Goal: Check status: Check status

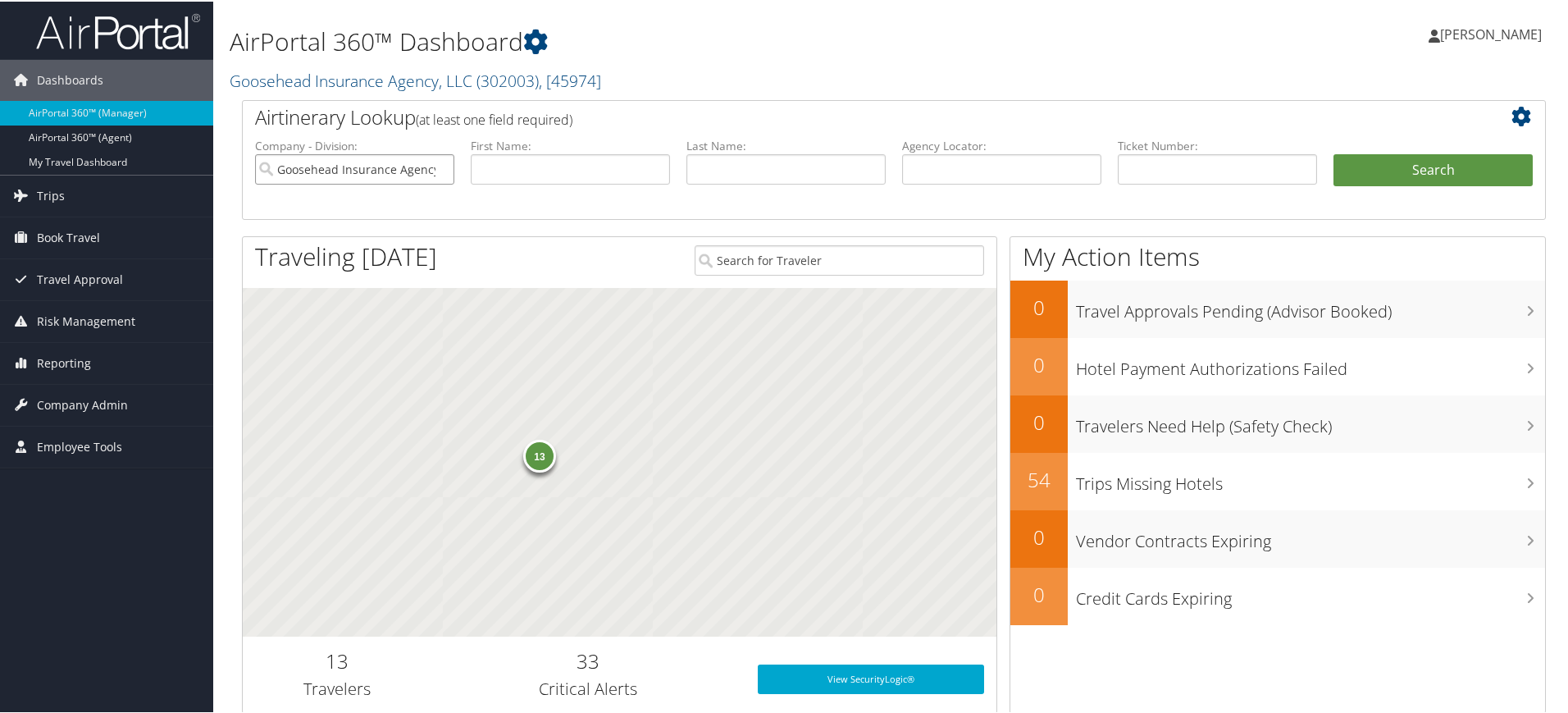
click at [441, 166] on input "Goosehead Insurance Agency, LLC" at bounding box center [355, 167] width 200 height 31
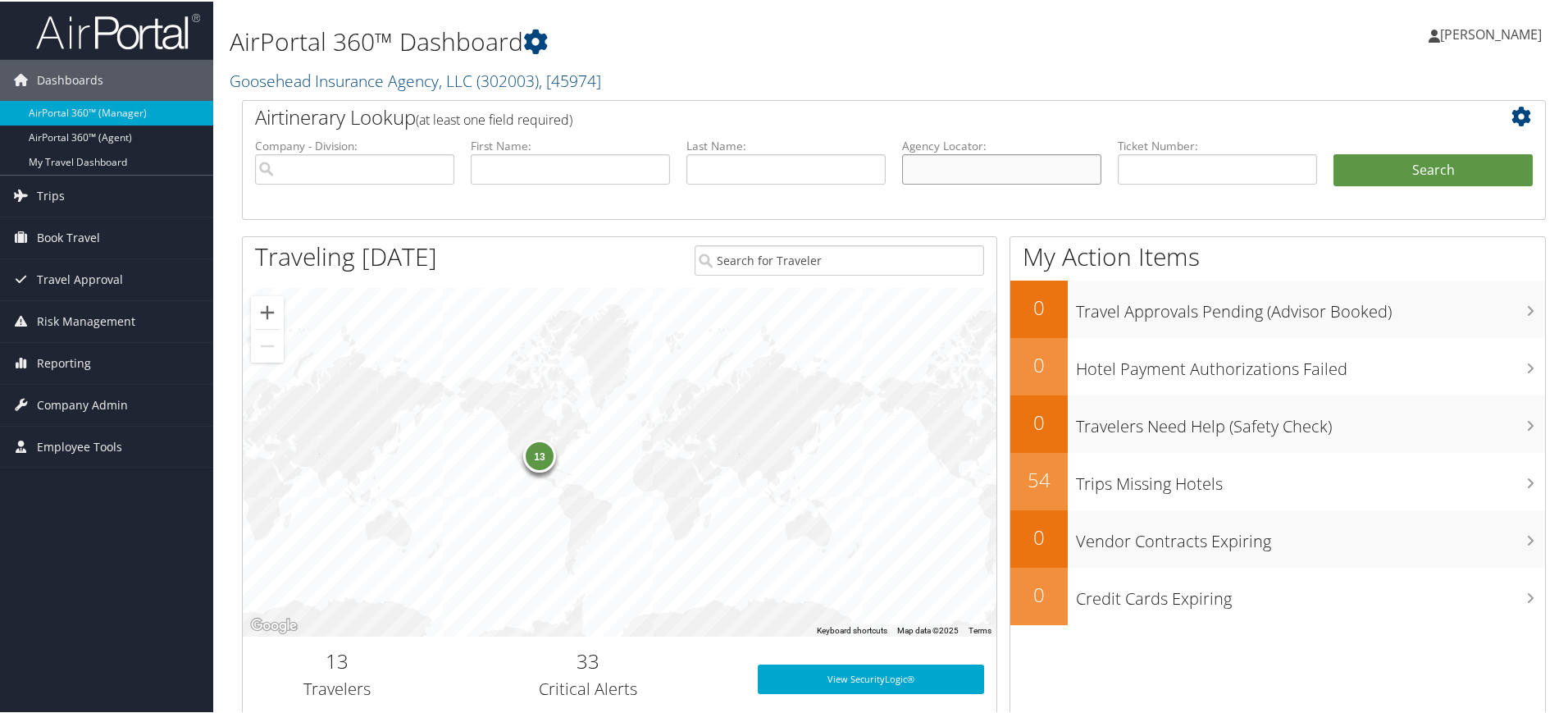
click at [979, 170] on input "text" at bounding box center [1002, 167] width 200 height 31
paste input "DBF16V"
type input "DBF16V"
click at [1403, 170] on button "Search" at bounding box center [1433, 168] width 200 height 32
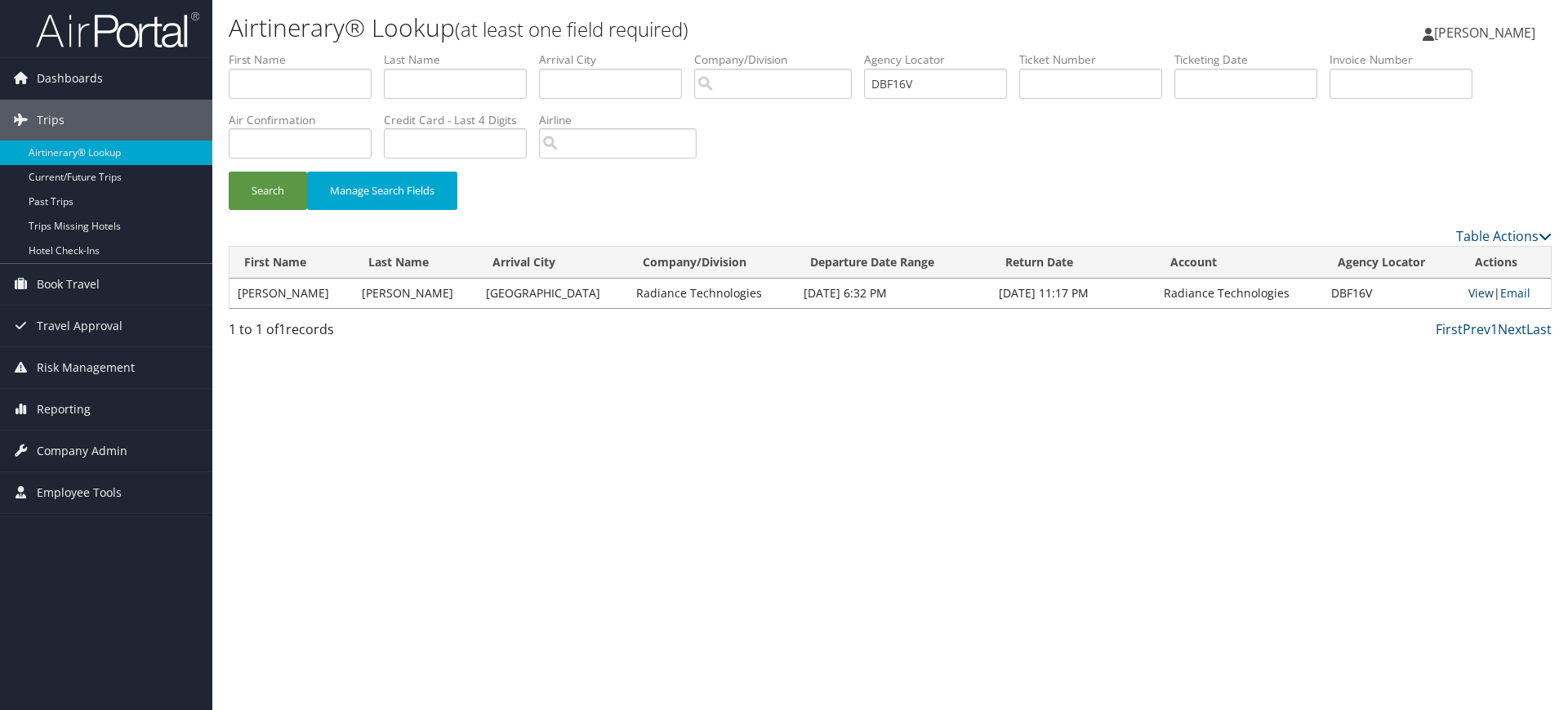
click at [1472, 290] on link "View" at bounding box center [1481, 293] width 25 height 16
click at [945, 82] on input "DBF16V" at bounding box center [935, 83] width 143 height 30
paste input "286"
click at [281, 191] on button "Search" at bounding box center [267, 191] width 78 height 39
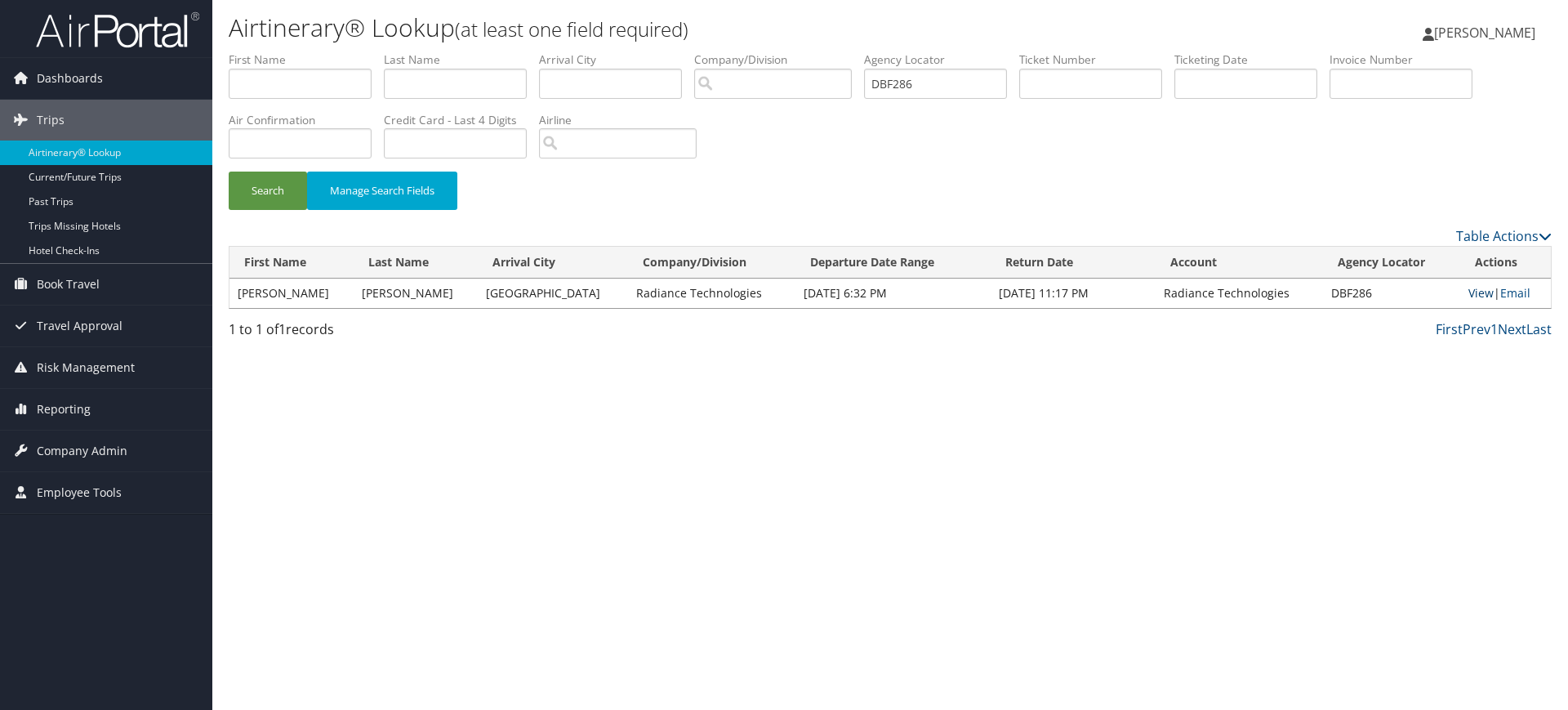
click at [1479, 292] on link "View" at bounding box center [1481, 293] width 25 height 16
click at [949, 75] on input "DBF286" at bounding box center [935, 83] width 143 height 30
paste input "3"
click at [278, 192] on button "Search" at bounding box center [267, 191] width 78 height 39
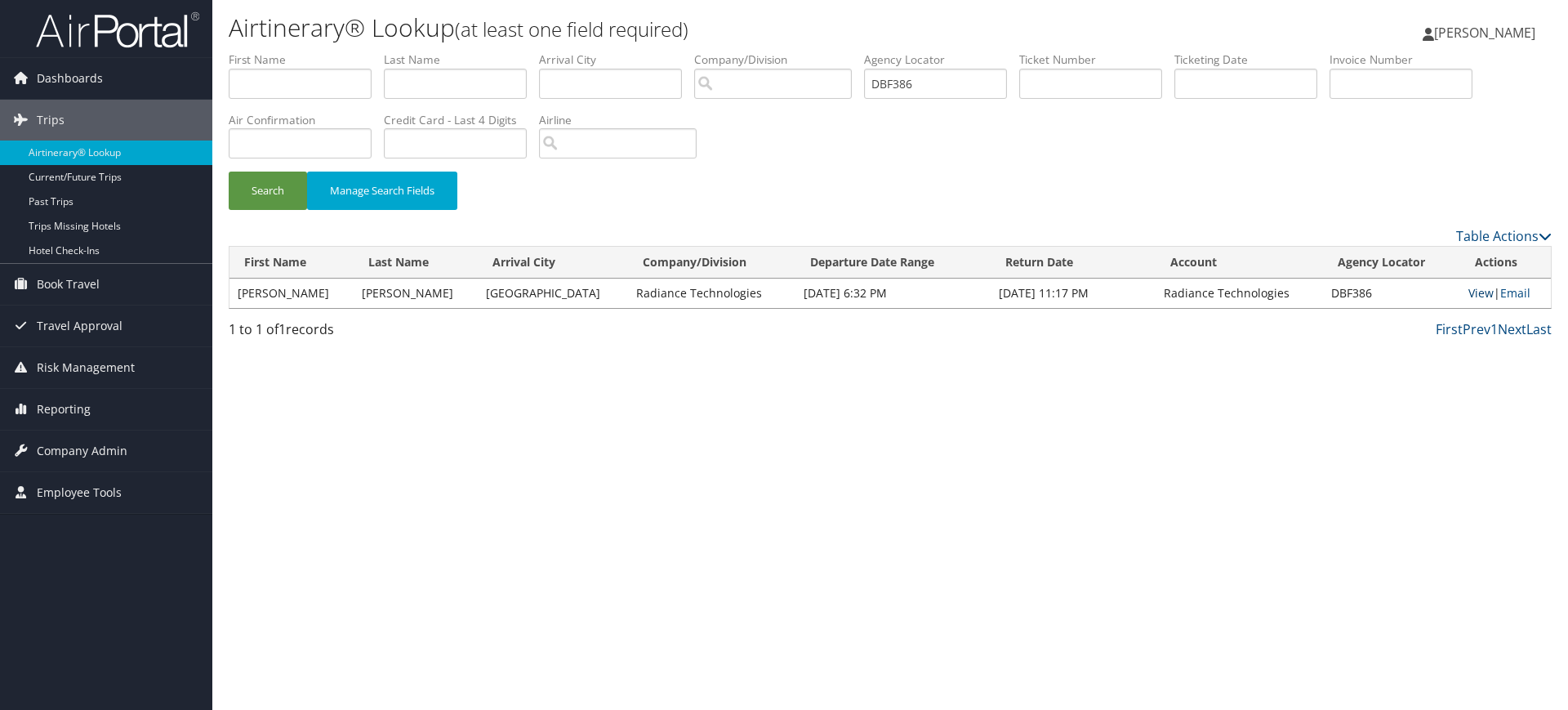
click at [1469, 294] on link "View" at bounding box center [1481, 293] width 25 height 16
click at [941, 84] on input "DBF386" at bounding box center [935, 83] width 143 height 30
paste input "DYNS"
type input "DBDYNS"
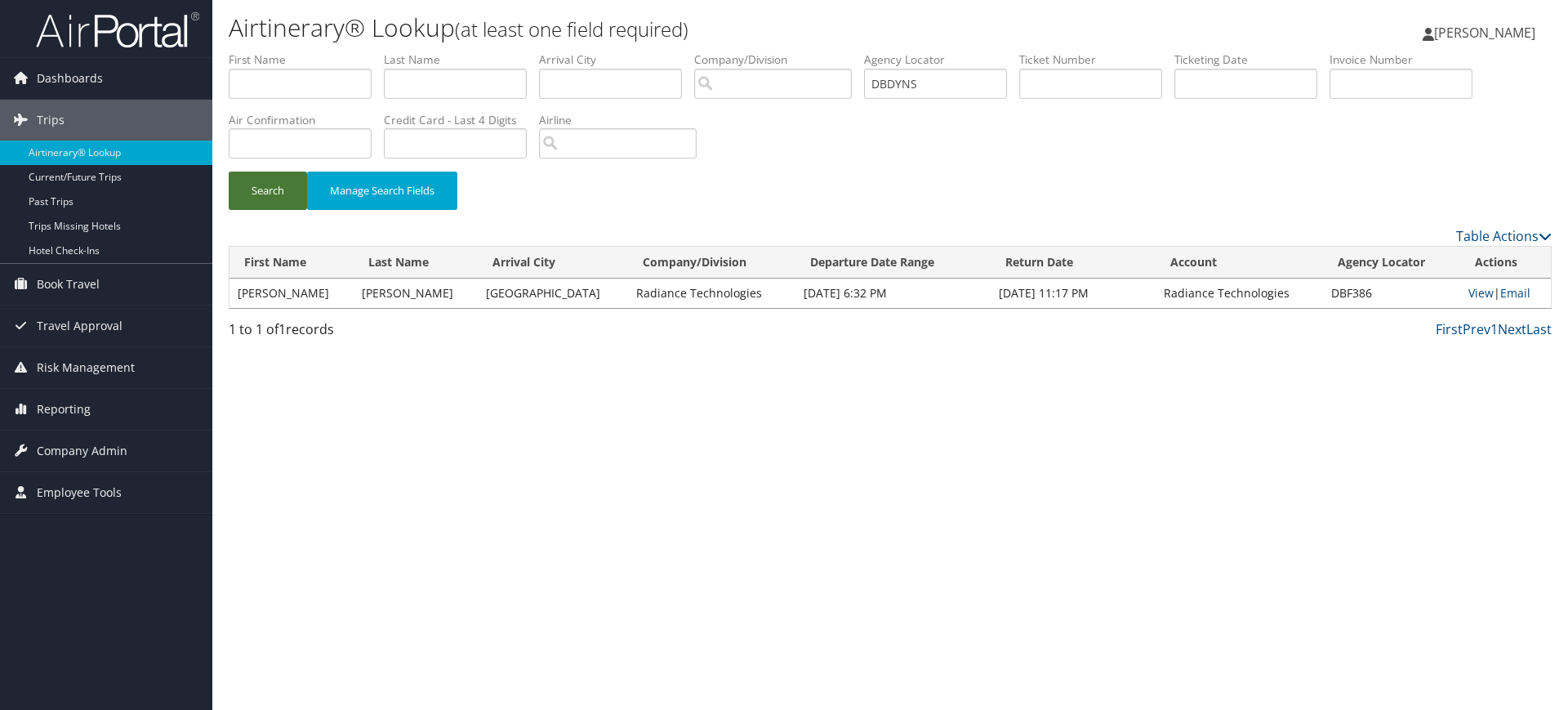
click at [258, 186] on button "Search" at bounding box center [267, 191] width 78 height 39
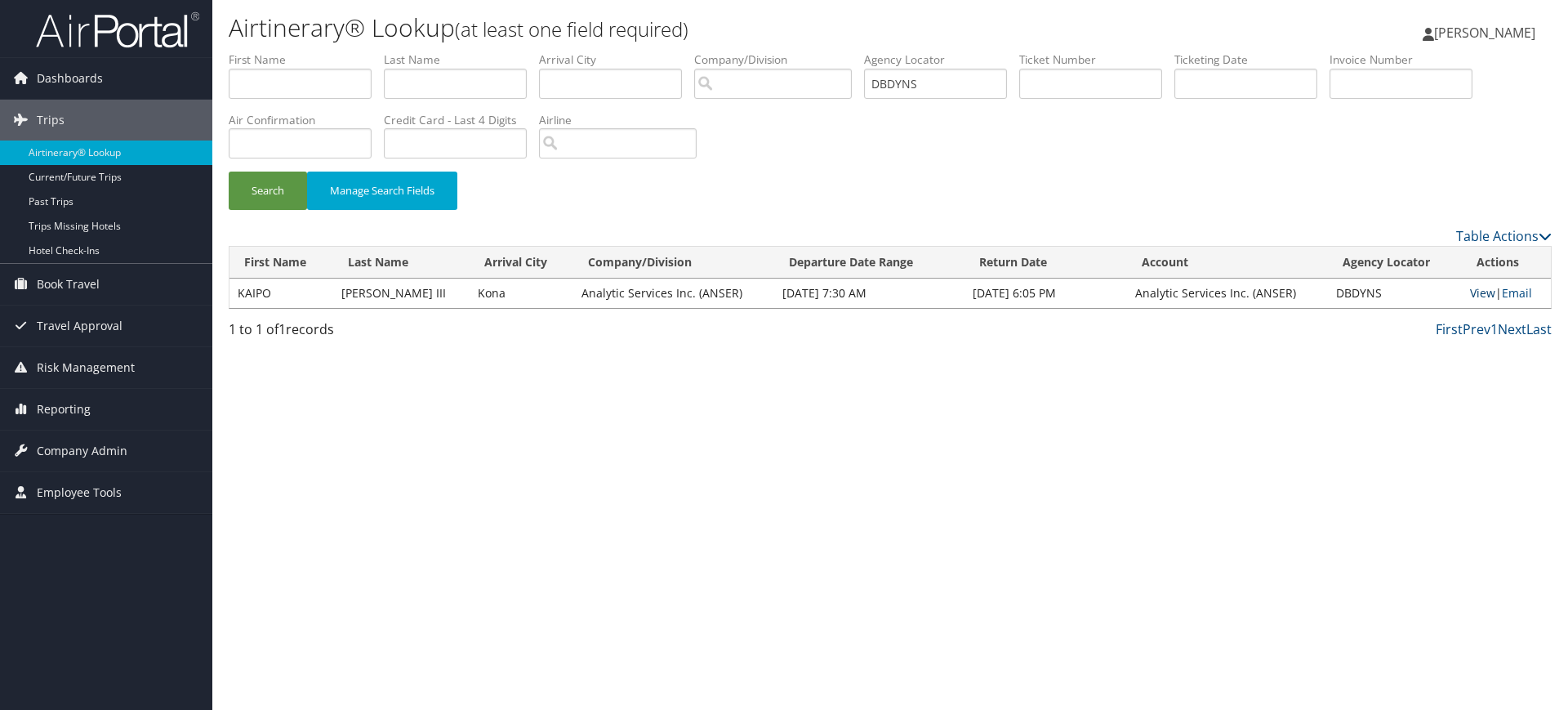
click at [1470, 295] on link "View" at bounding box center [1481, 293] width 25 height 16
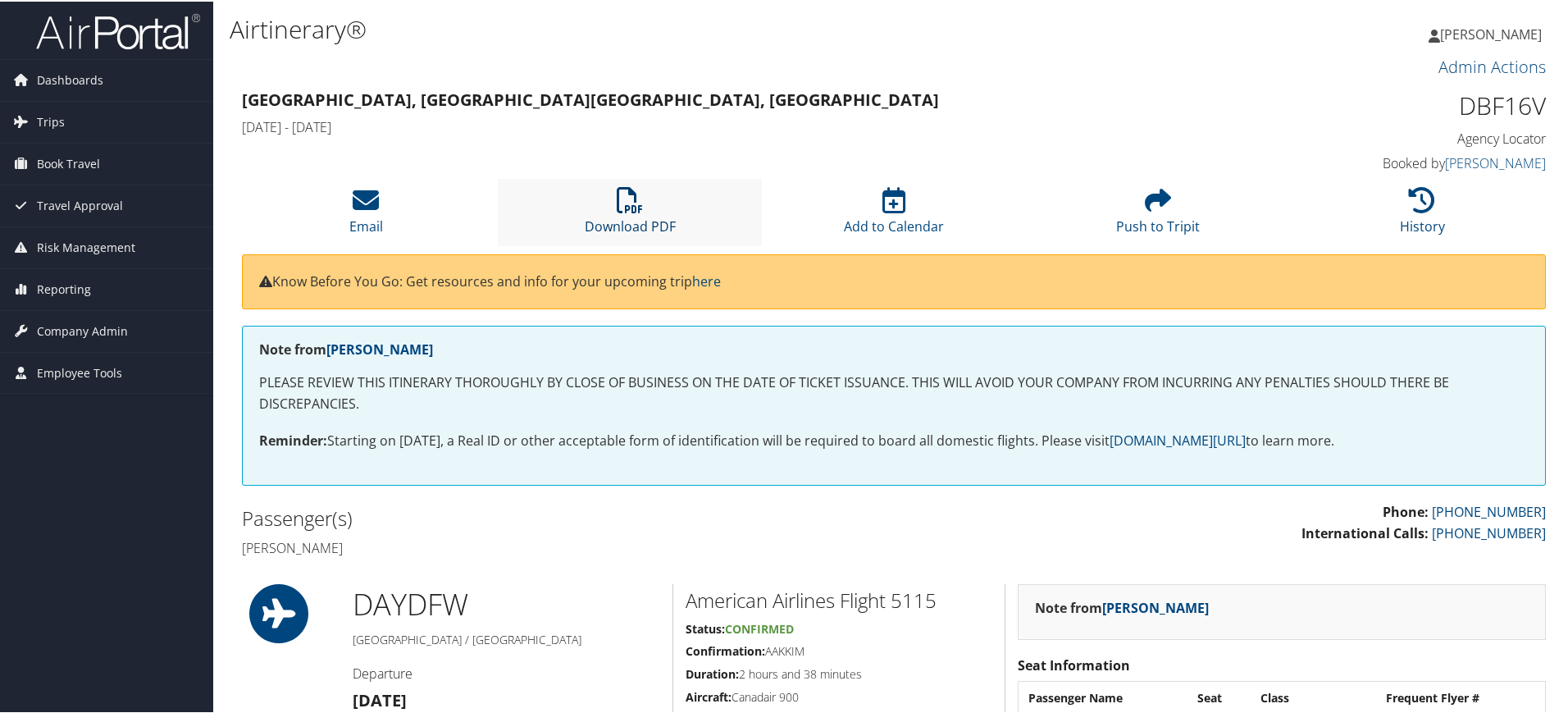
click at [636, 200] on icon at bounding box center [630, 198] width 26 height 26
click at [632, 216] on link "Download PDF" at bounding box center [630, 214] width 91 height 40
click at [634, 224] on link "Download PDF" at bounding box center [630, 214] width 91 height 40
click at [634, 207] on icon at bounding box center [630, 198] width 26 height 26
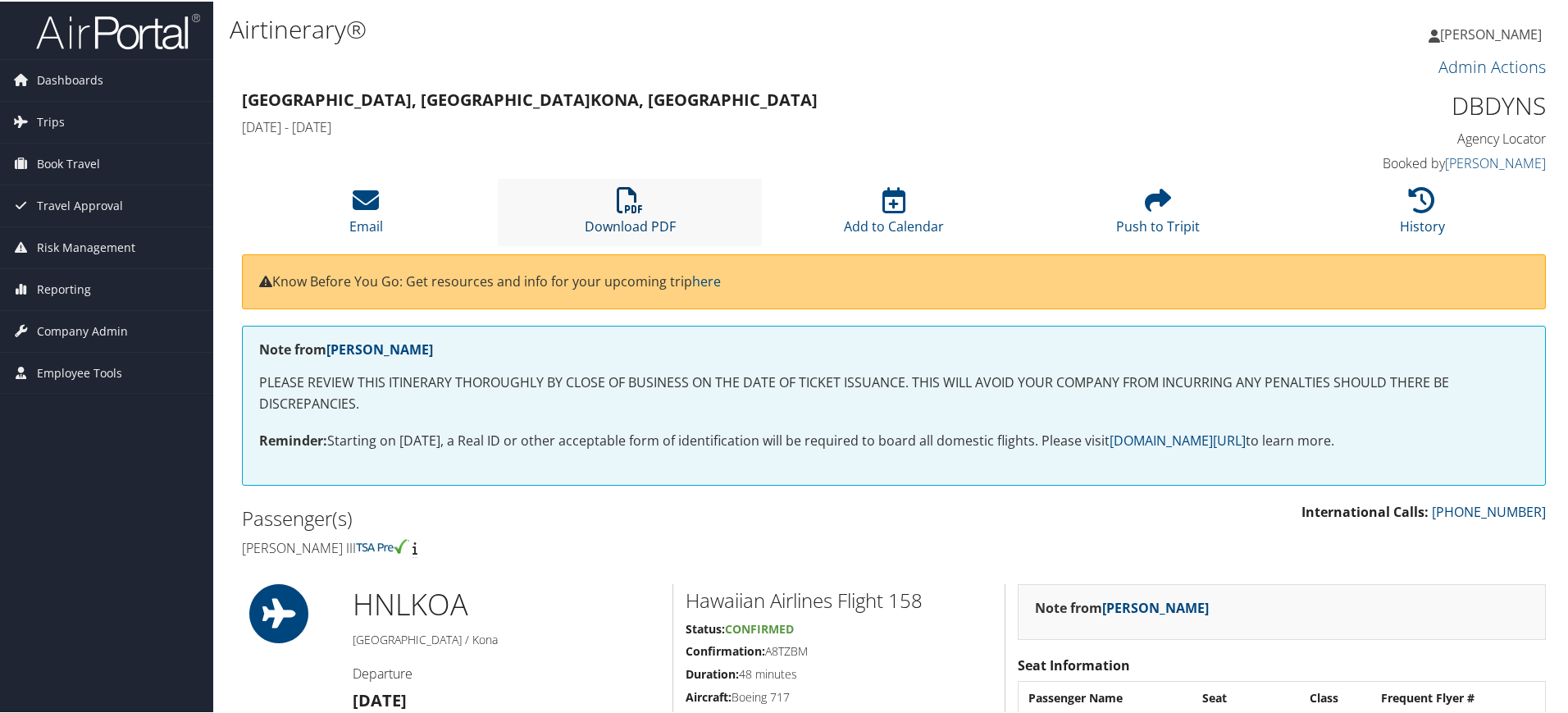
click at [640, 200] on icon at bounding box center [630, 198] width 26 height 26
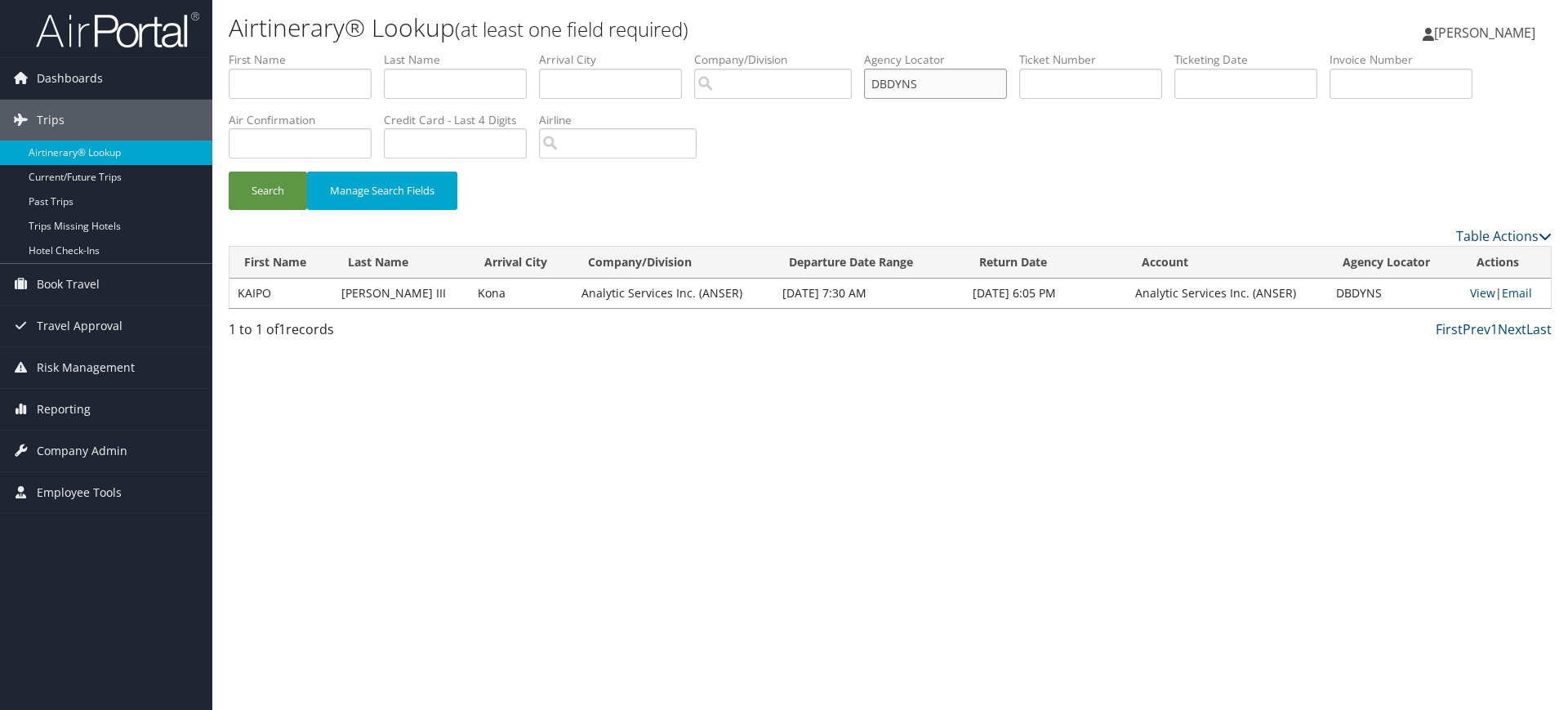
click at [947, 86] on input "DBDYNS" at bounding box center [935, 83] width 143 height 30
paste input "«Lore ip Dolorsitam Consec Adip» ELI: 984 4701 795095-902 SEDD: EIUSMOD/TEMPO I…"
type input "«Lore ip Dolorsitam Consec Adip» ELI: 984 4701 795095-902 SEDD: EIUSMOD/TEMPO I…"
paste input "D7CHXZ"
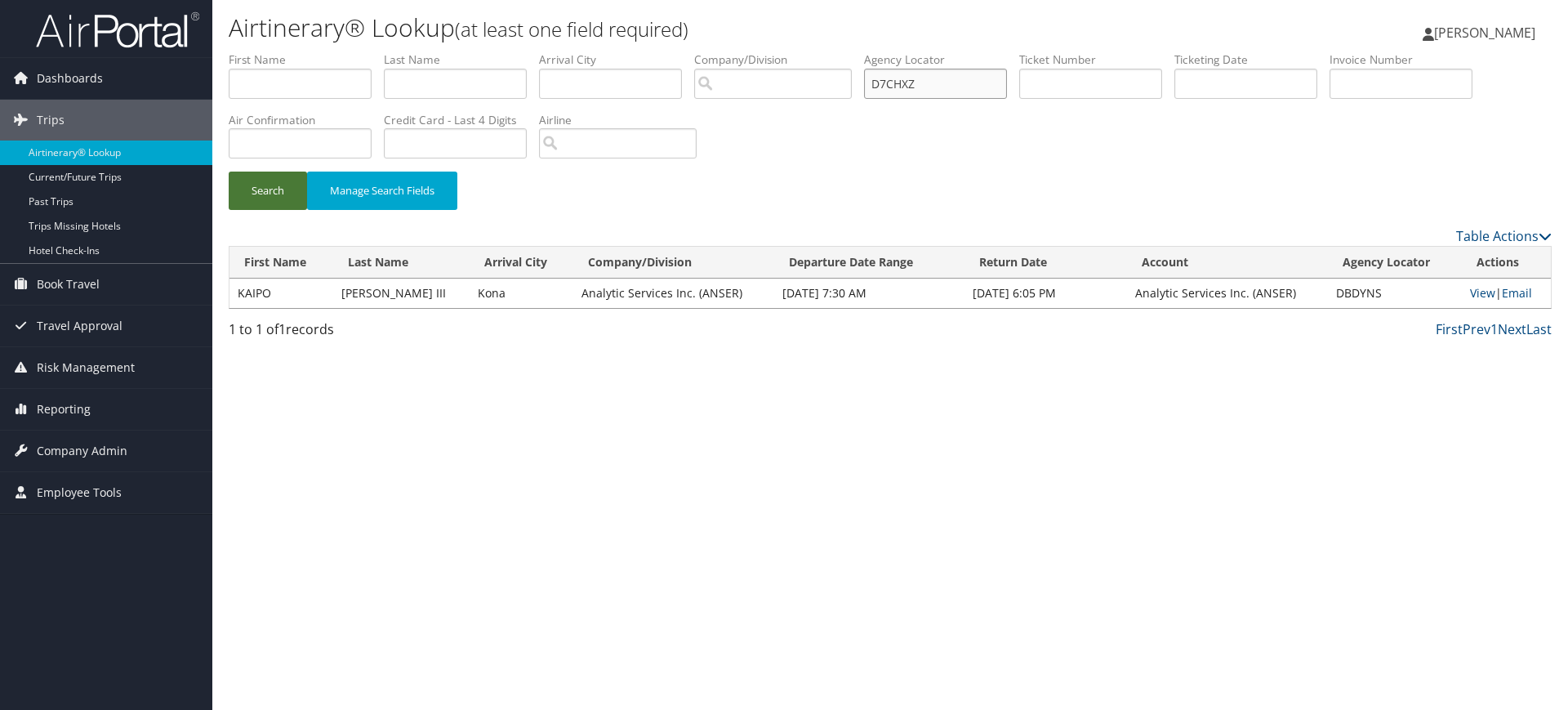
type input "D7CHXZ"
click at [249, 182] on button "Search" at bounding box center [267, 191] width 78 height 39
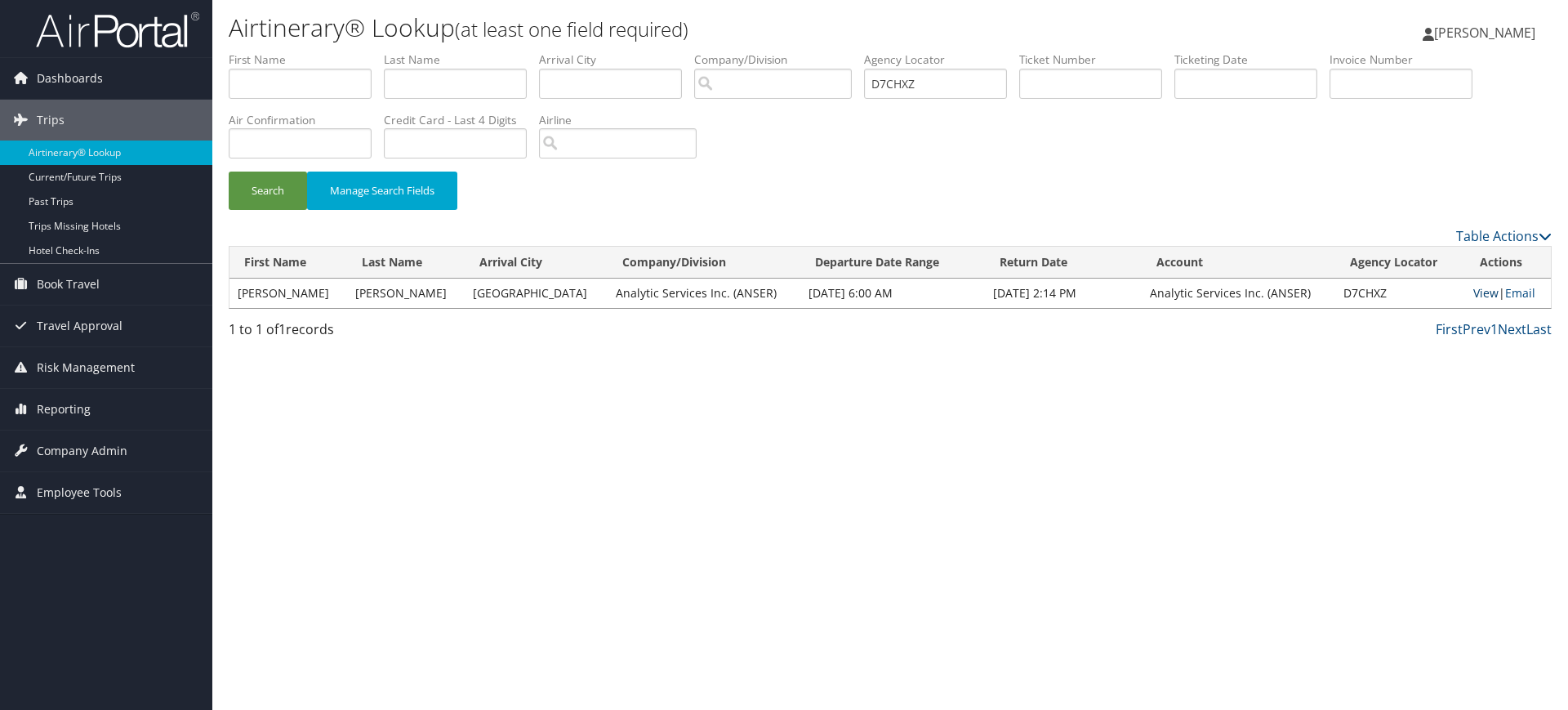
click at [1480, 293] on link "View" at bounding box center [1485, 293] width 25 height 16
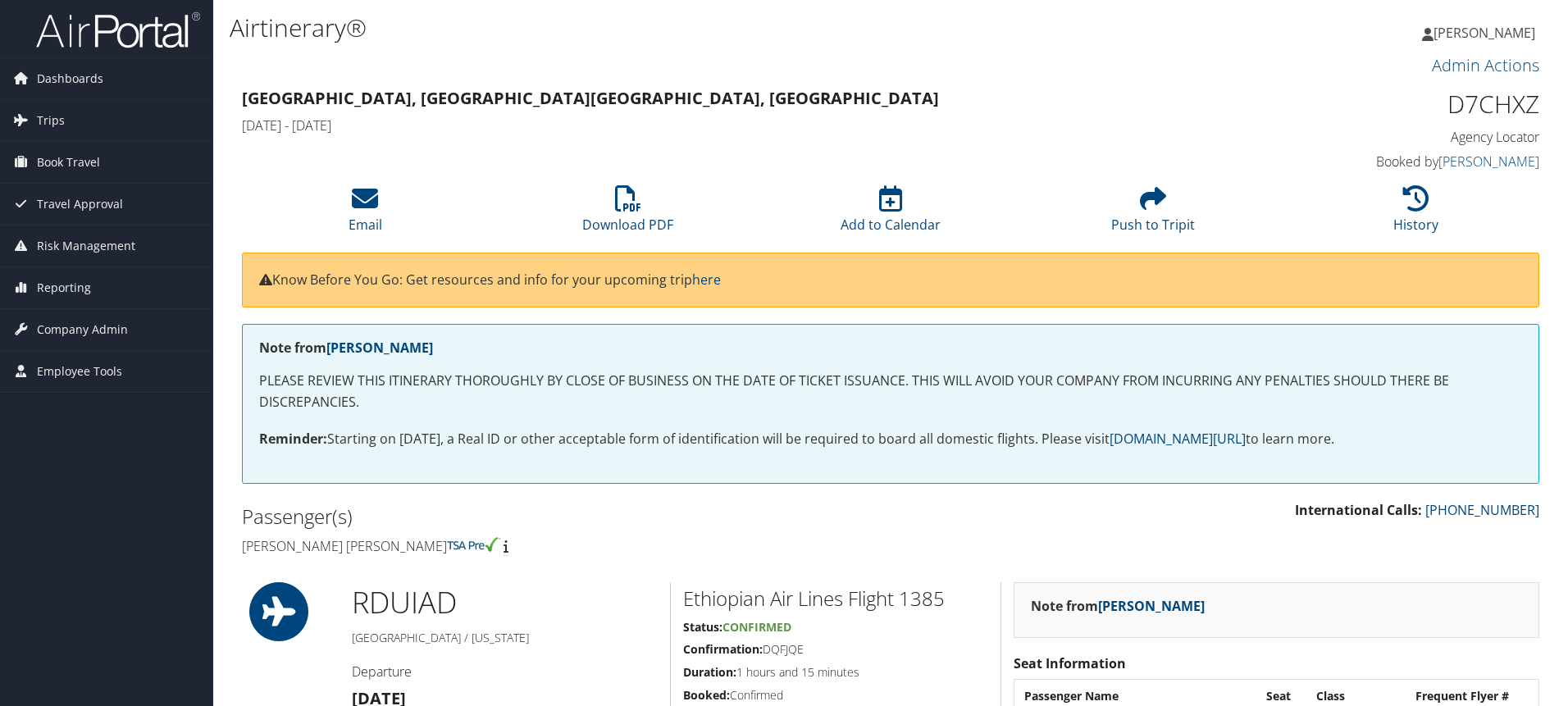
scroll to position [1976, 0]
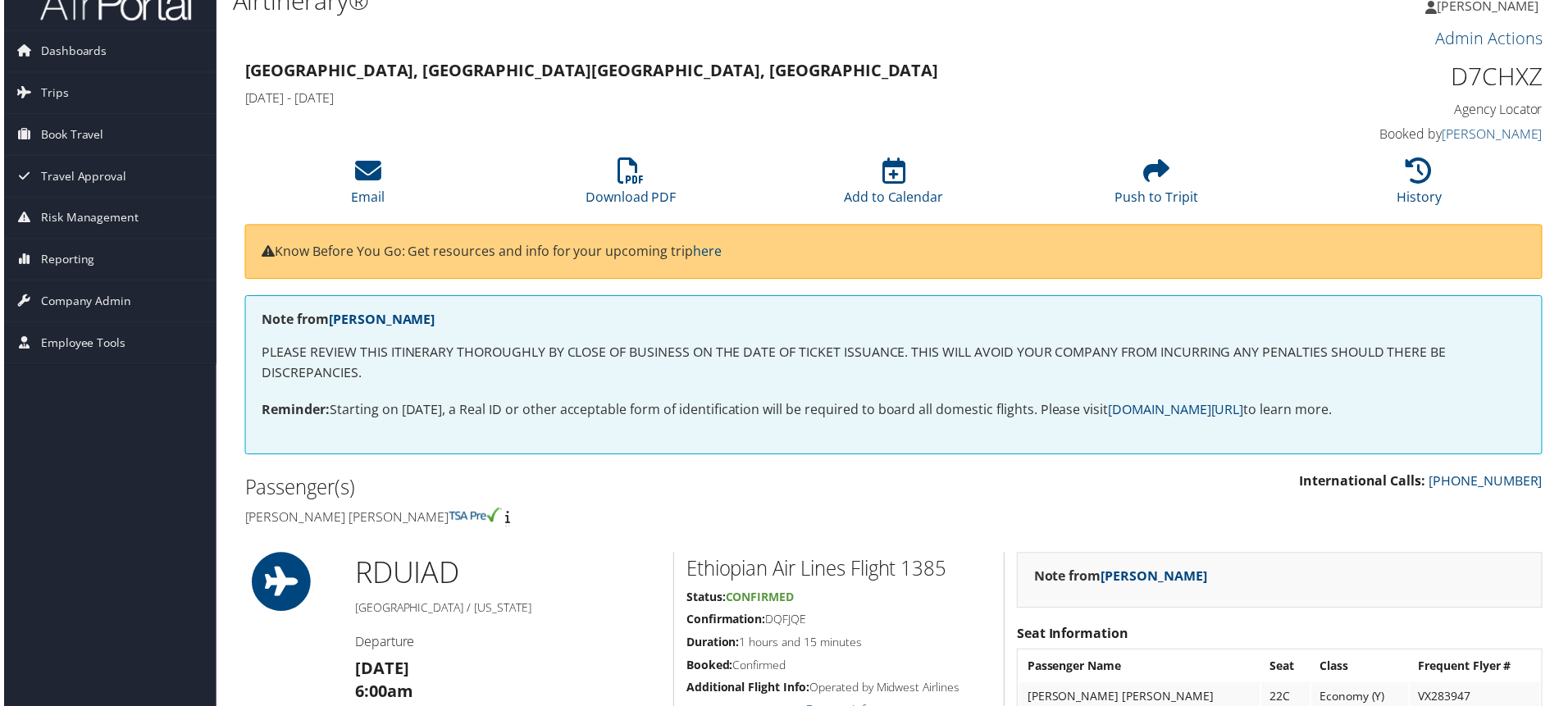
scroll to position [0, 0]
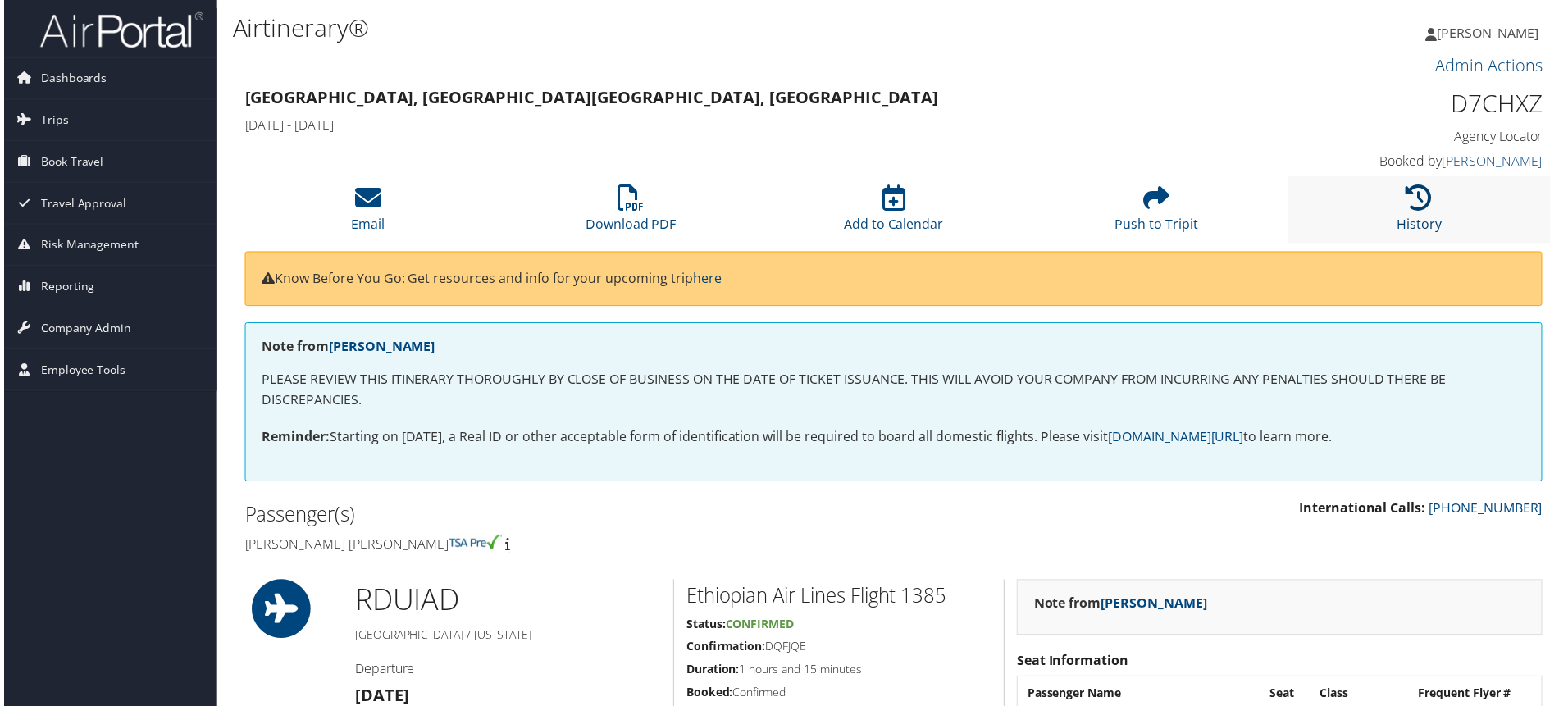
click at [1410, 208] on icon at bounding box center [1422, 198] width 26 height 26
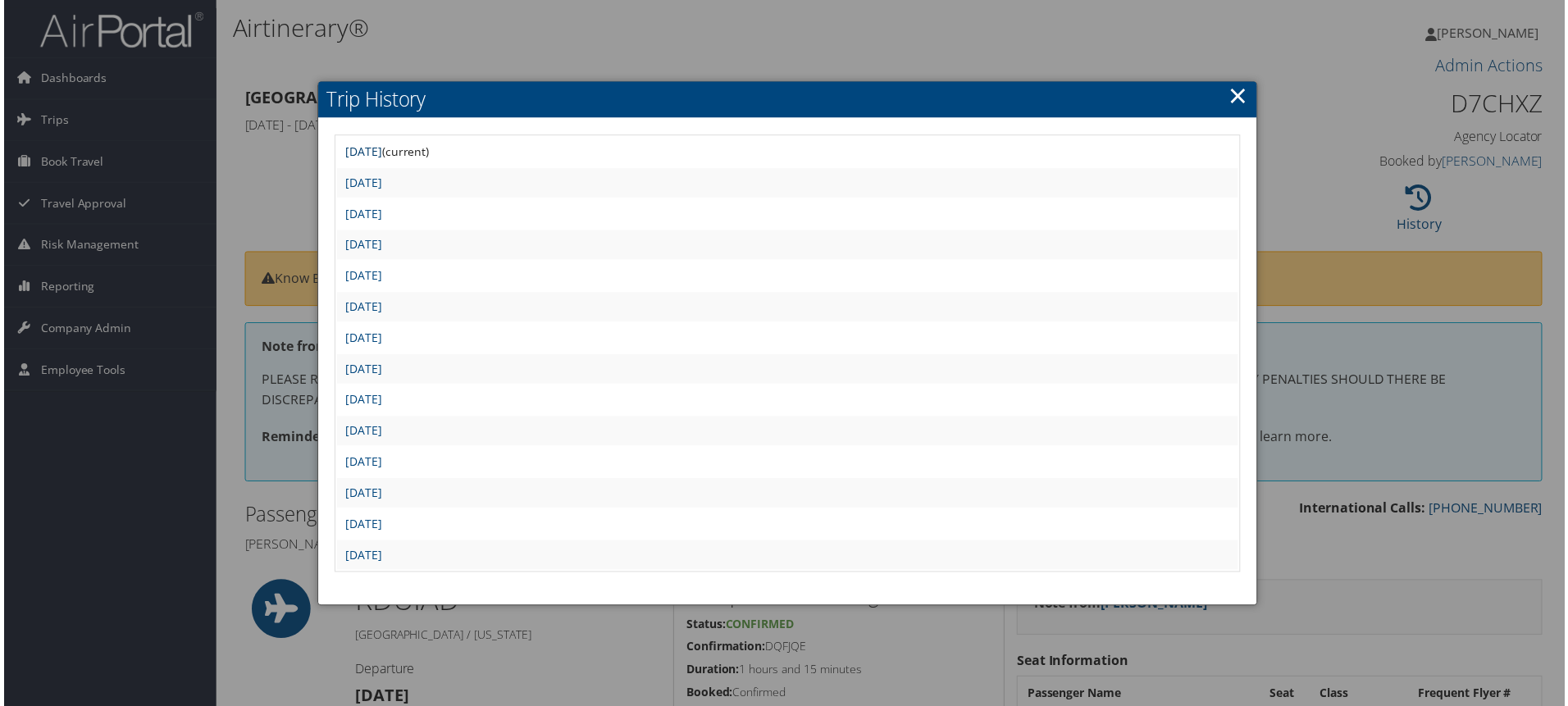
click at [380, 150] on link "Fri Sep 5 14:50:52 MDT 2025" at bounding box center [361, 152] width 37 height 16
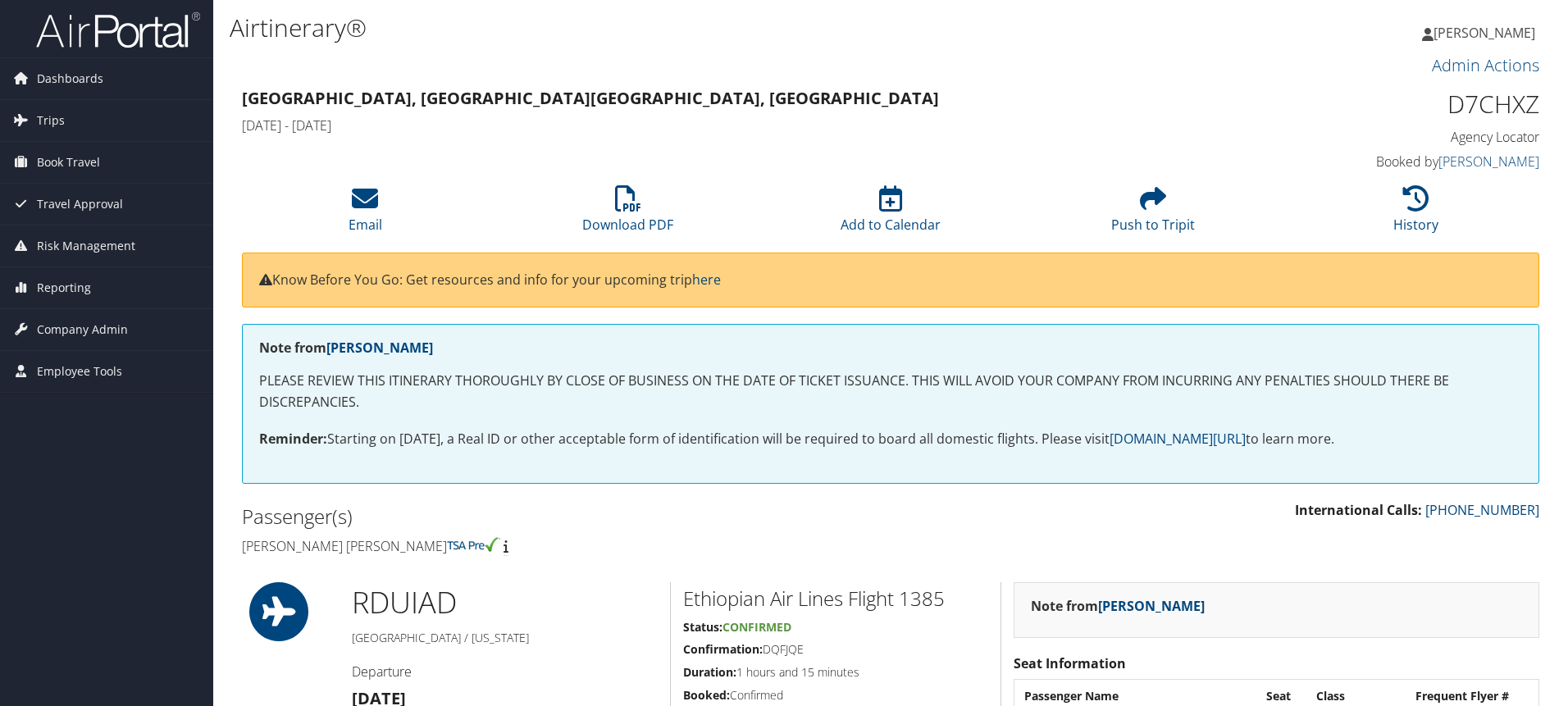
scroll to position [262, 0]
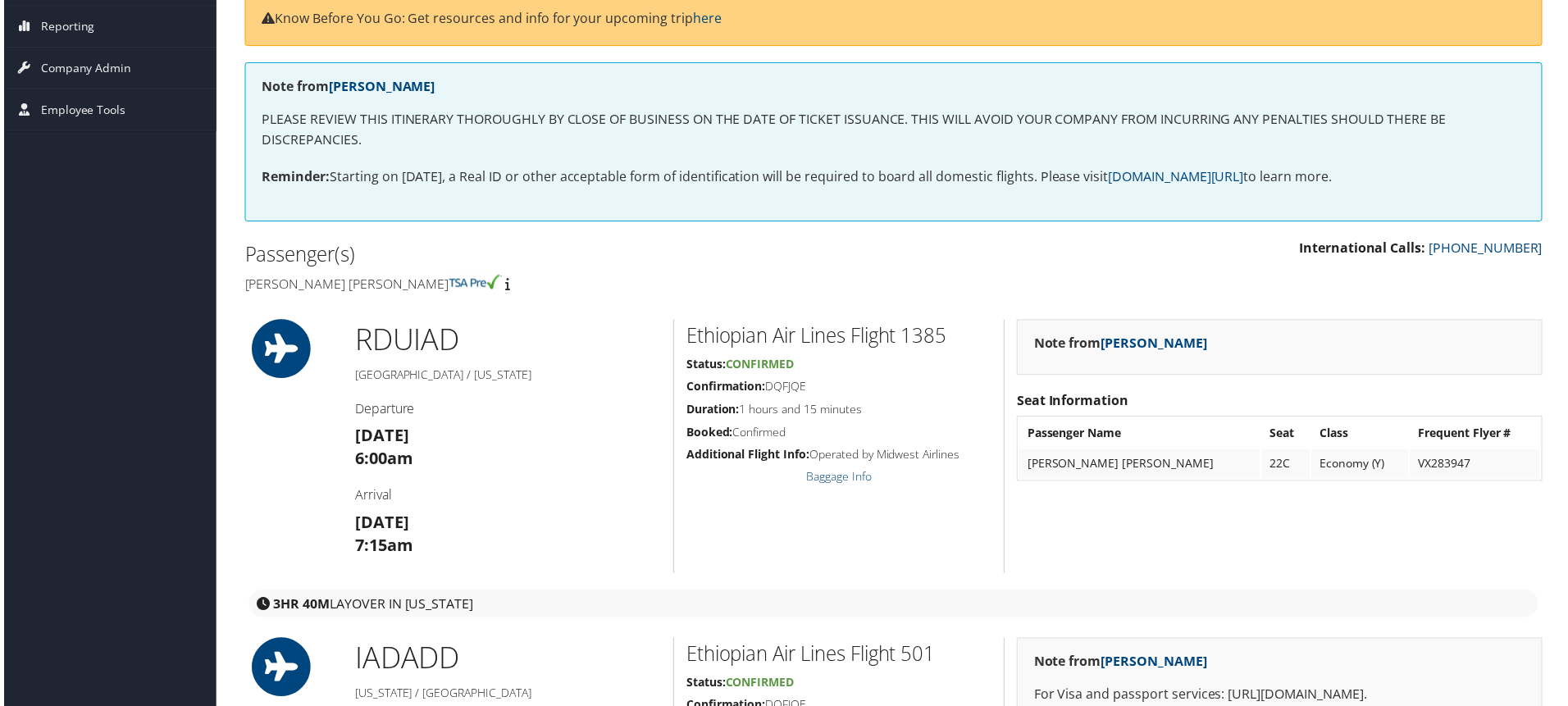
click at [1567, 123] on html "Menu Dashboards ► AirPortal 360™ (Manager) AirPortal 360™ (Agent) My Travel Das…" at bounding box center [787, 94] width 1574 height 712
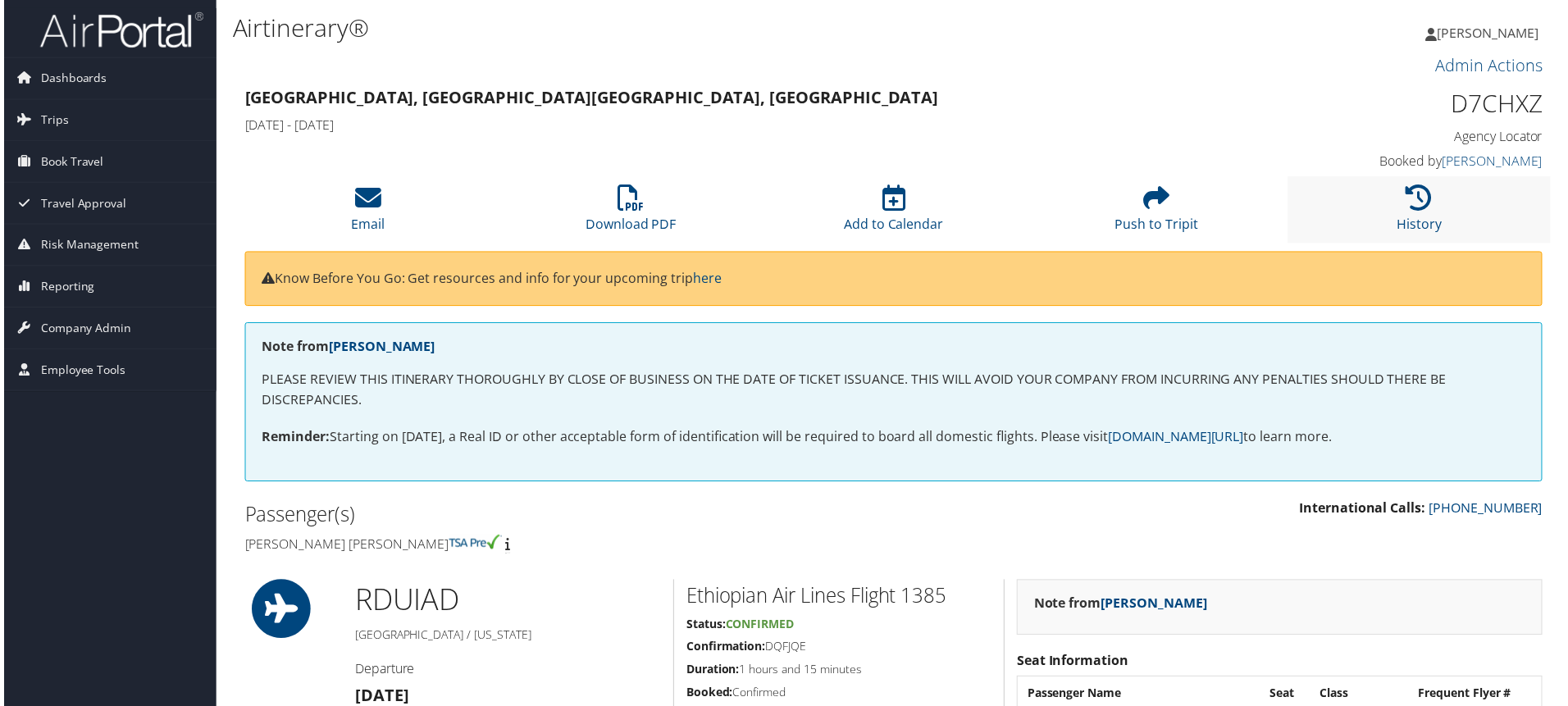
click at [1431, 209] on li "History" at bounding box center [1422, 211] width 264 height 67
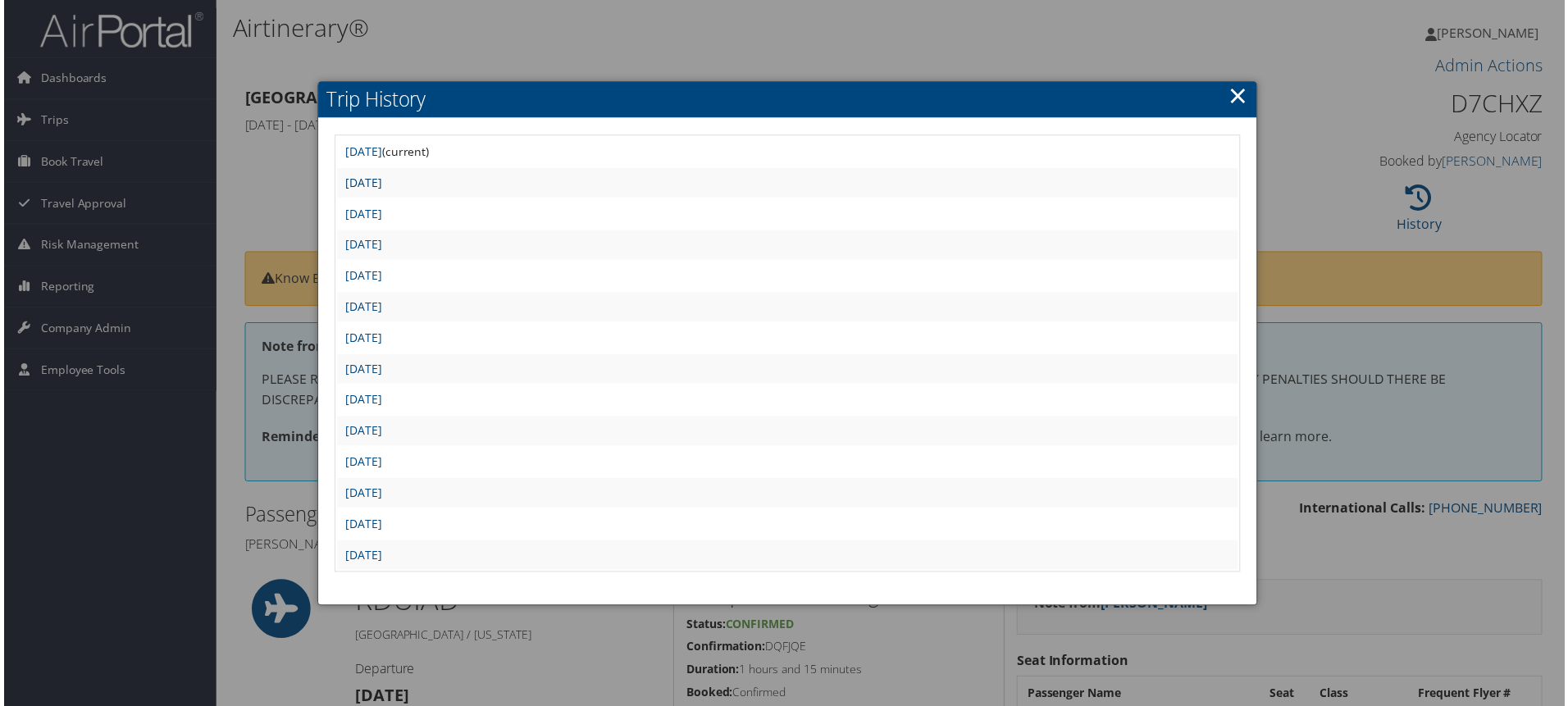
click at [380, 185] on link "Fri Sep 5 14:38:57 MDT 2025" at bounding box center [361, 183] width 37 height 16
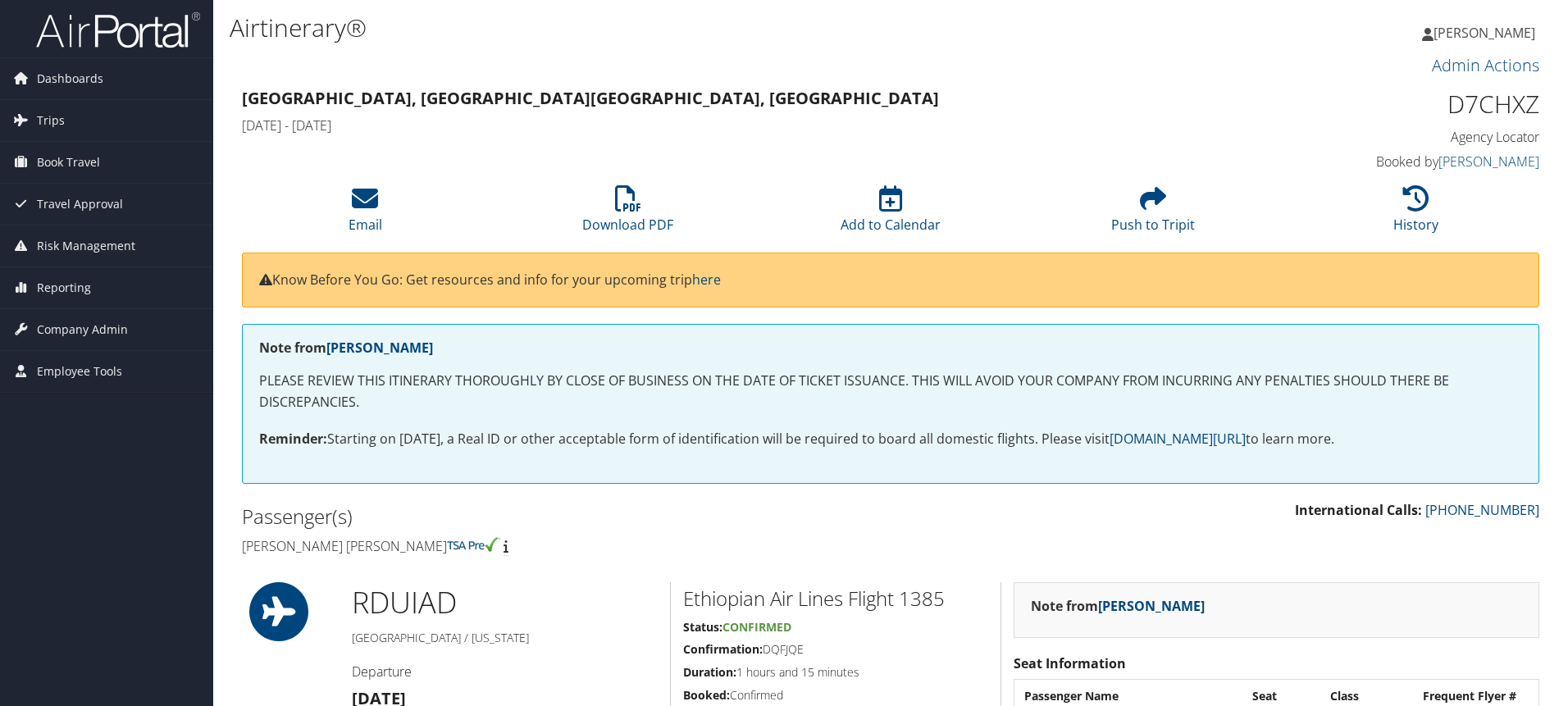
scroll to position [571, 0]
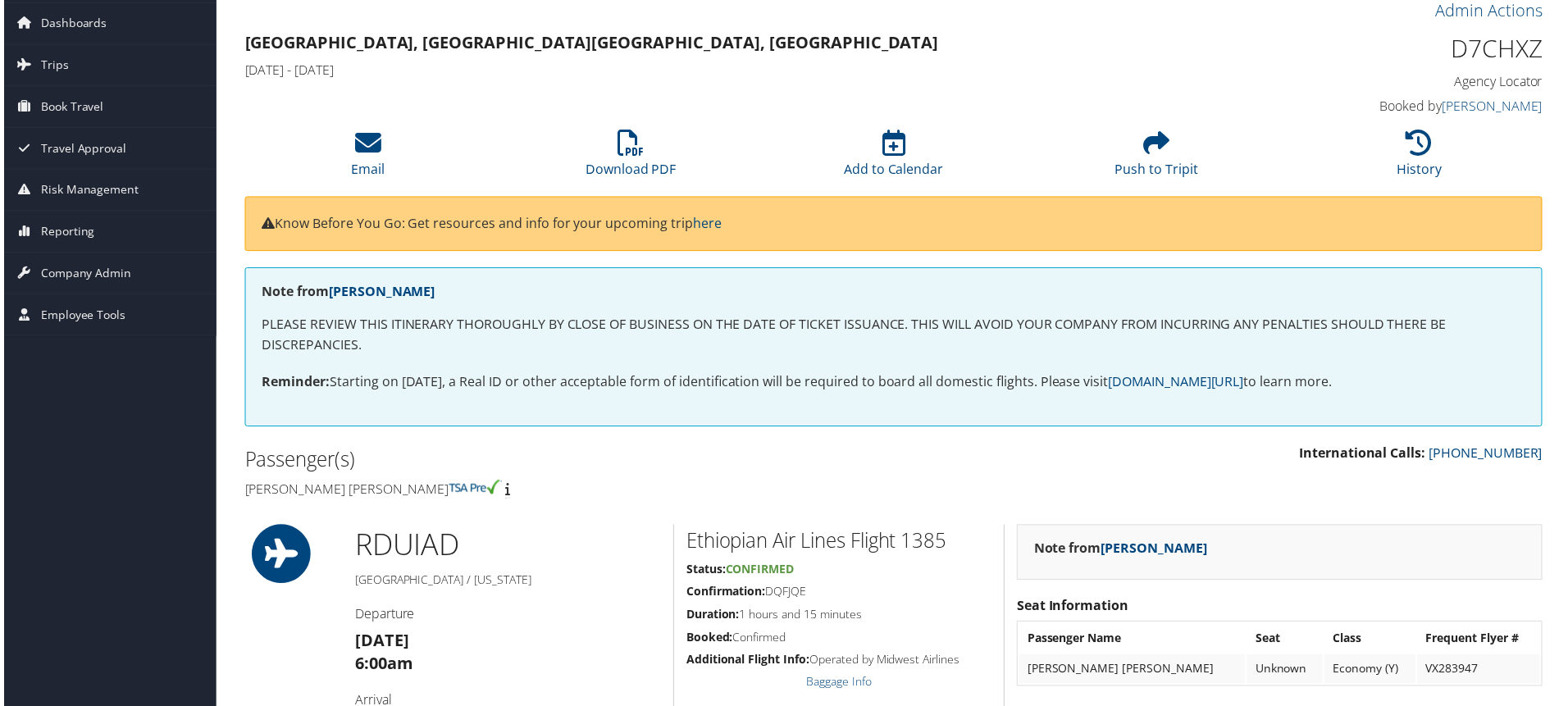
scroll to position [0, 0]
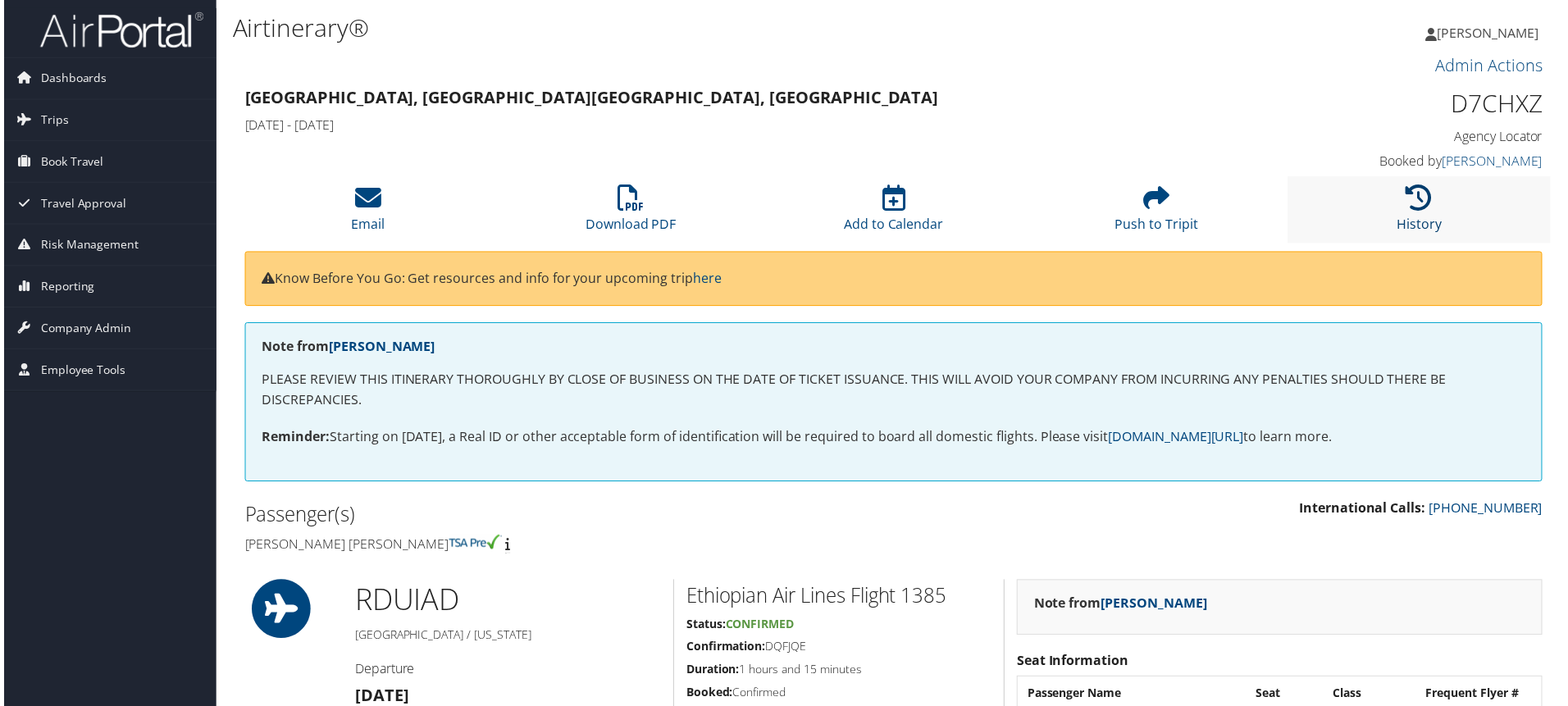
click at [1414, 210] on icon at bounding box center [1422, 198] width 26 height 26
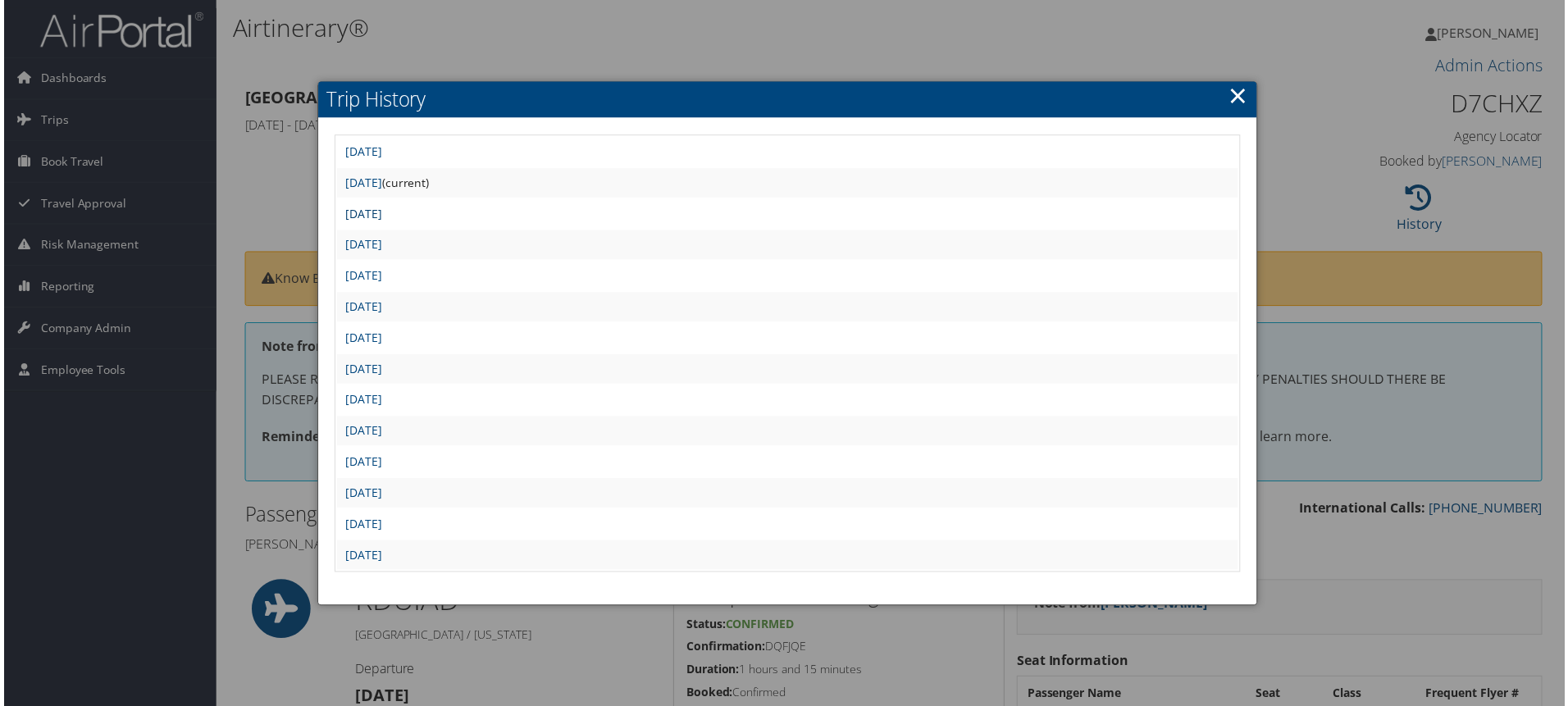
click at [380, 213] on link "[DATE]" at bounding box center [361, 213] width 37 height 16
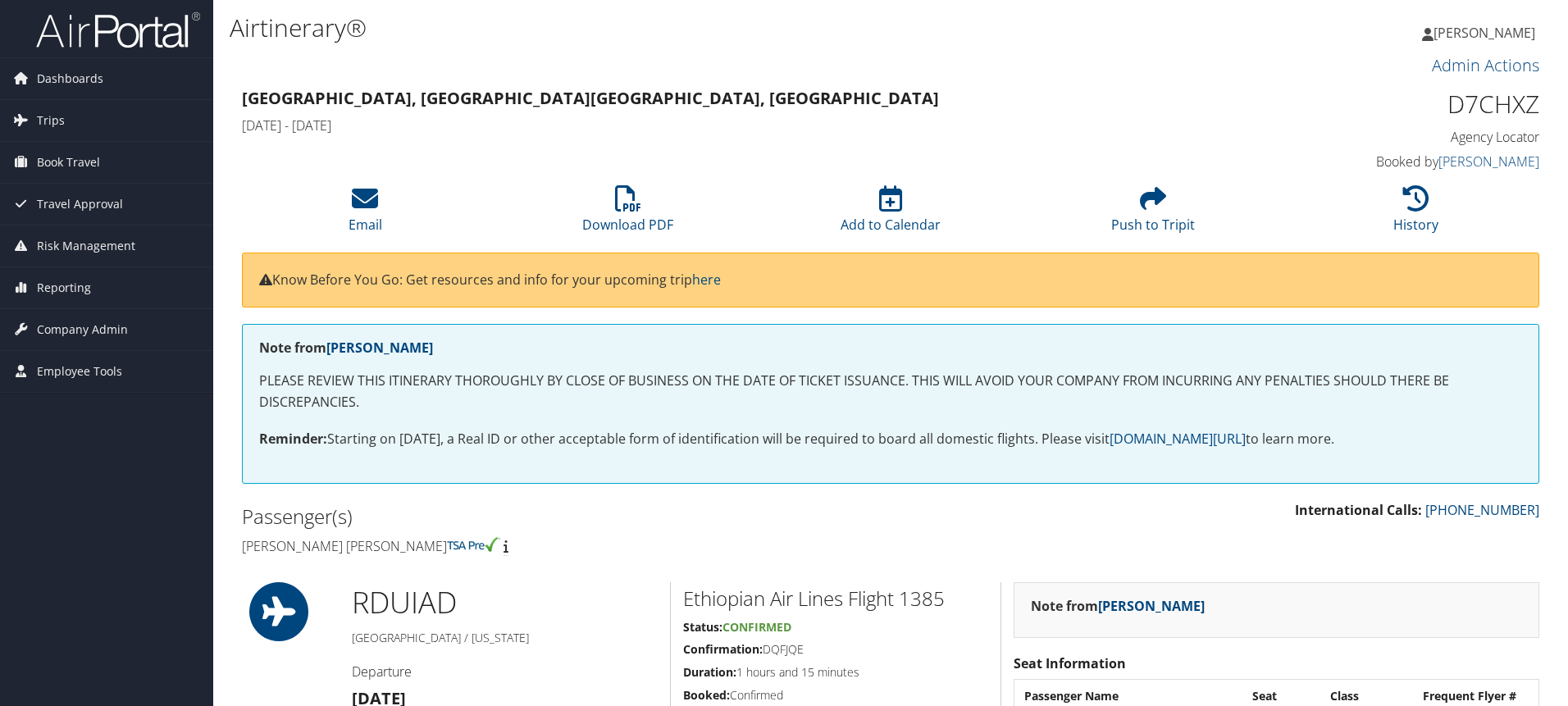
scroll to position [288, 0]
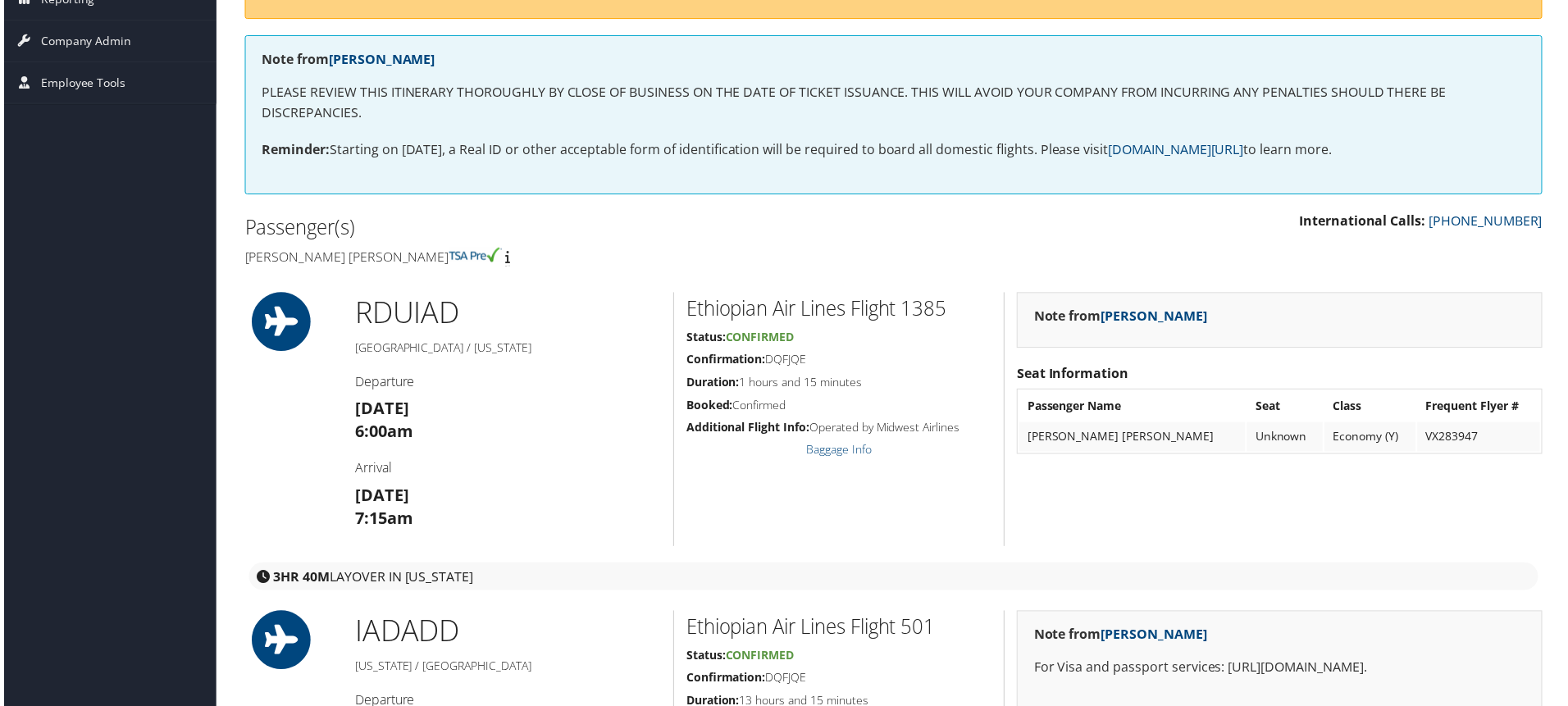
click at [1567, 424] on html "Menu Dashboards ► AirPortal 360™ (Manager) AirPortal 360™ (Agent) My Travel Das…" at bounding box center [787, 67] width 1574 height 712
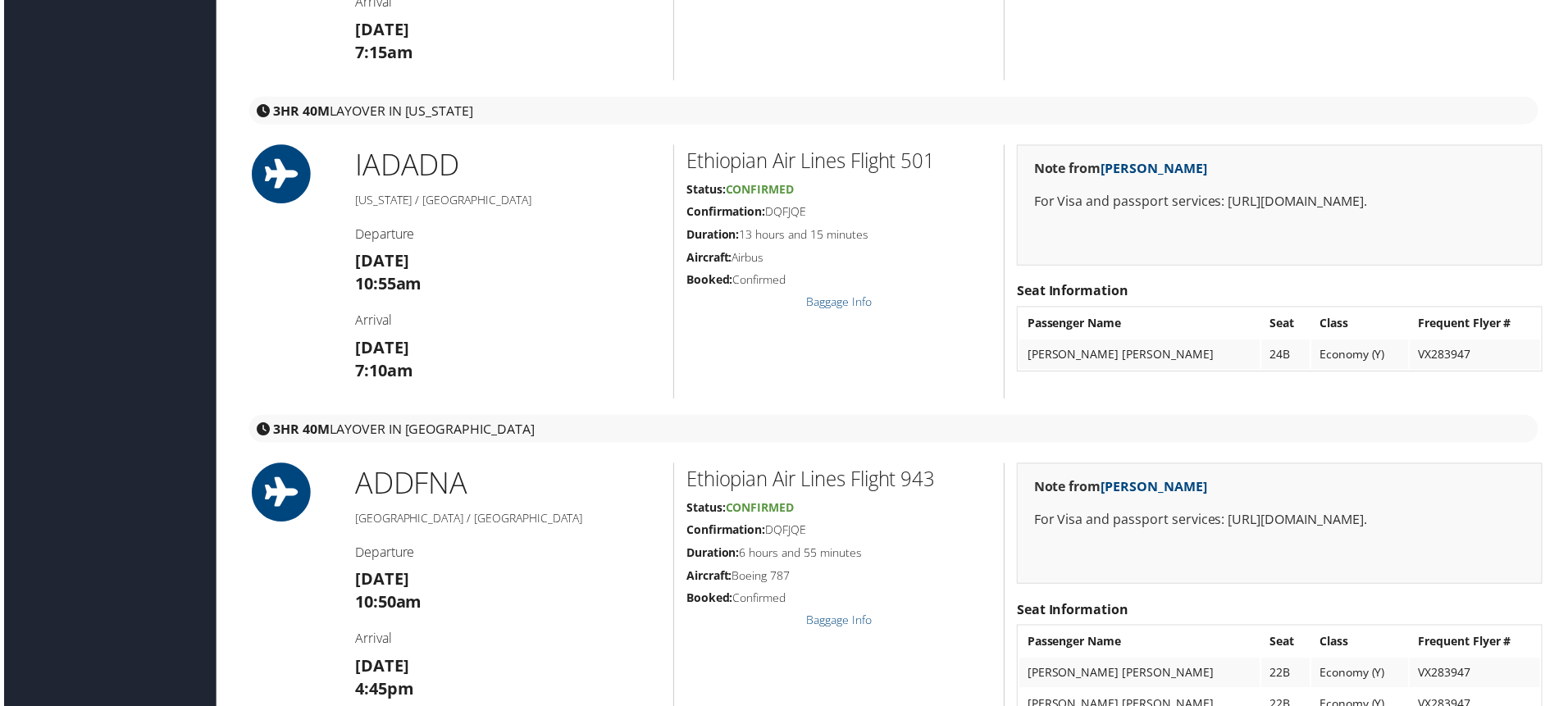
scroll to position [0, 0]
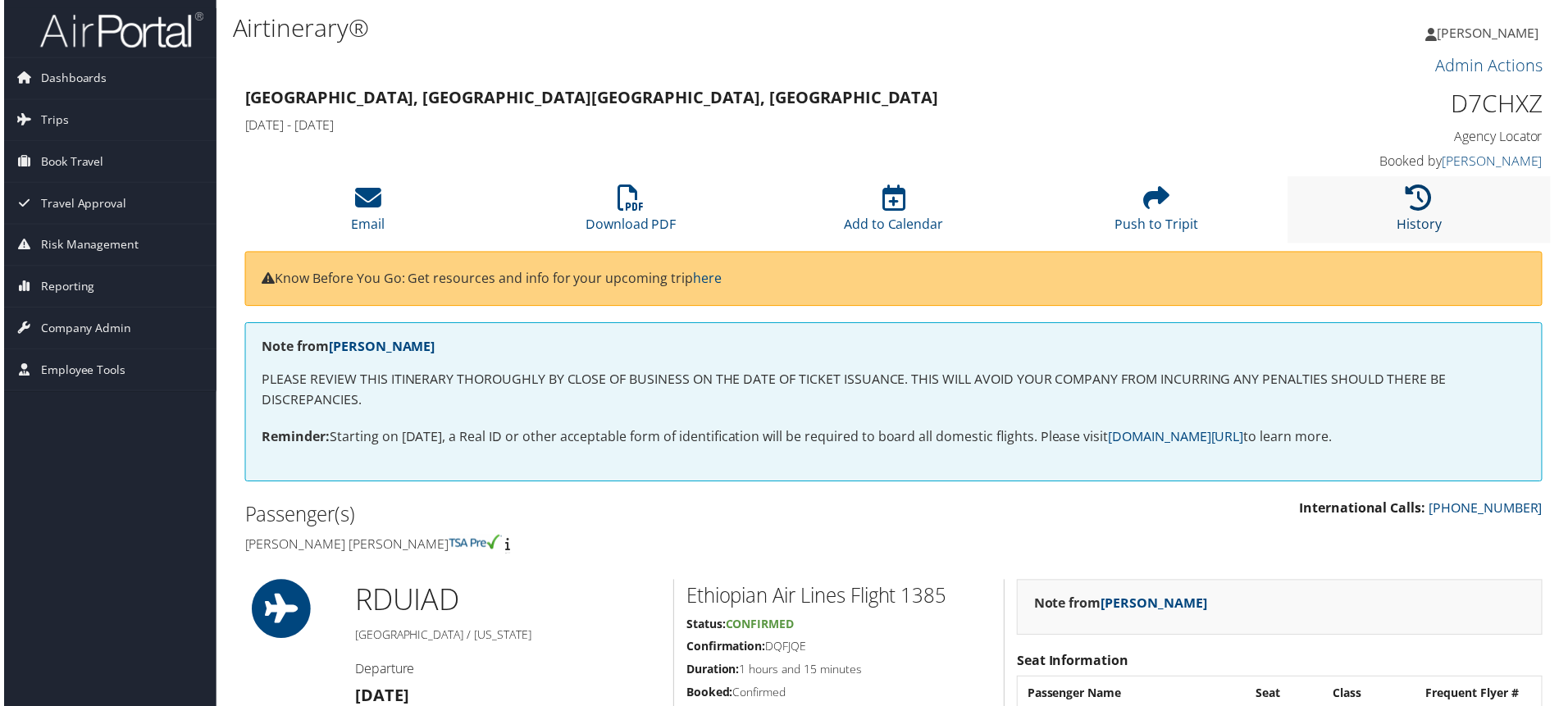
click at [1424, 191] on icon at bounding box center [1422, 198] width 26 height 26
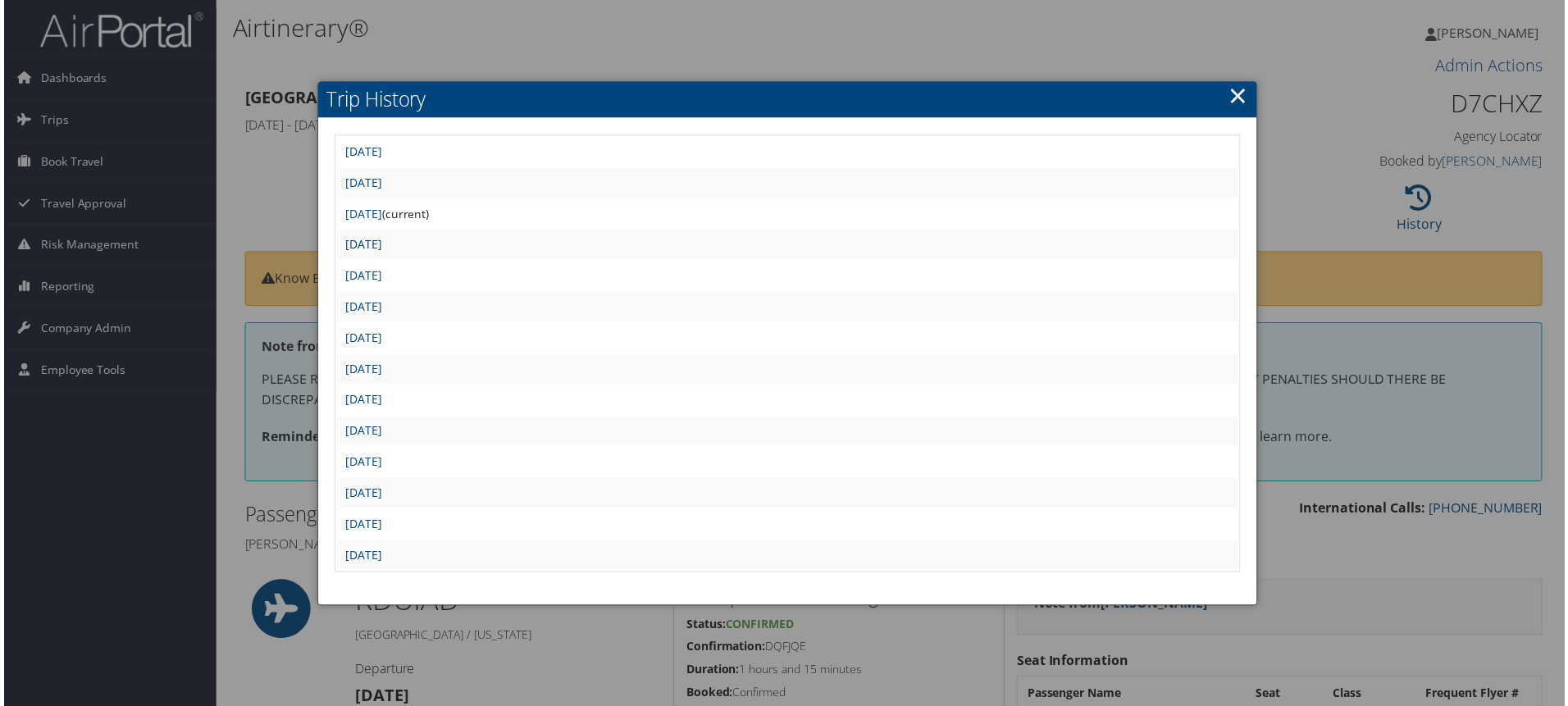
click at [380, 248] on link "[DATE]" at bounding box center [361, 245] width 37 height 16
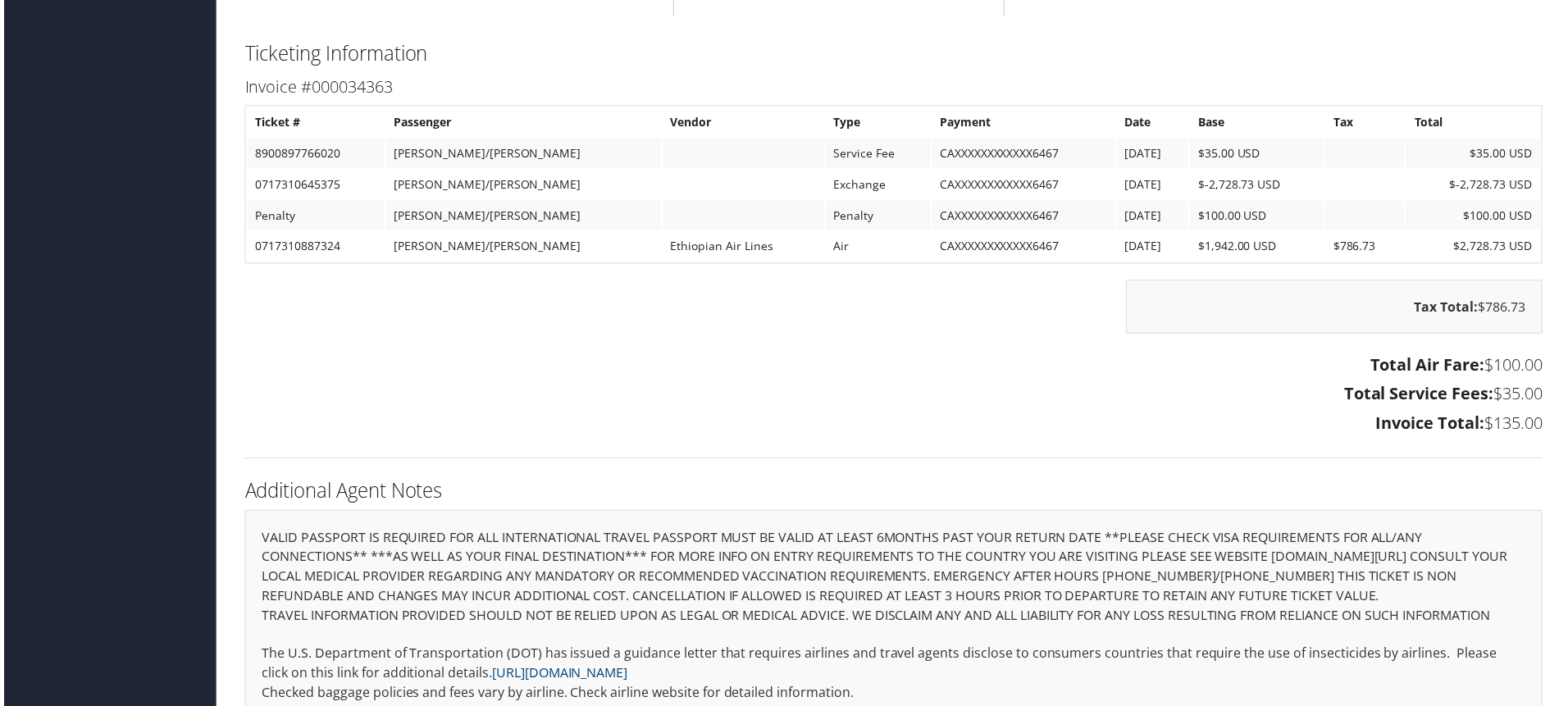
scroll to position [3978, 0]
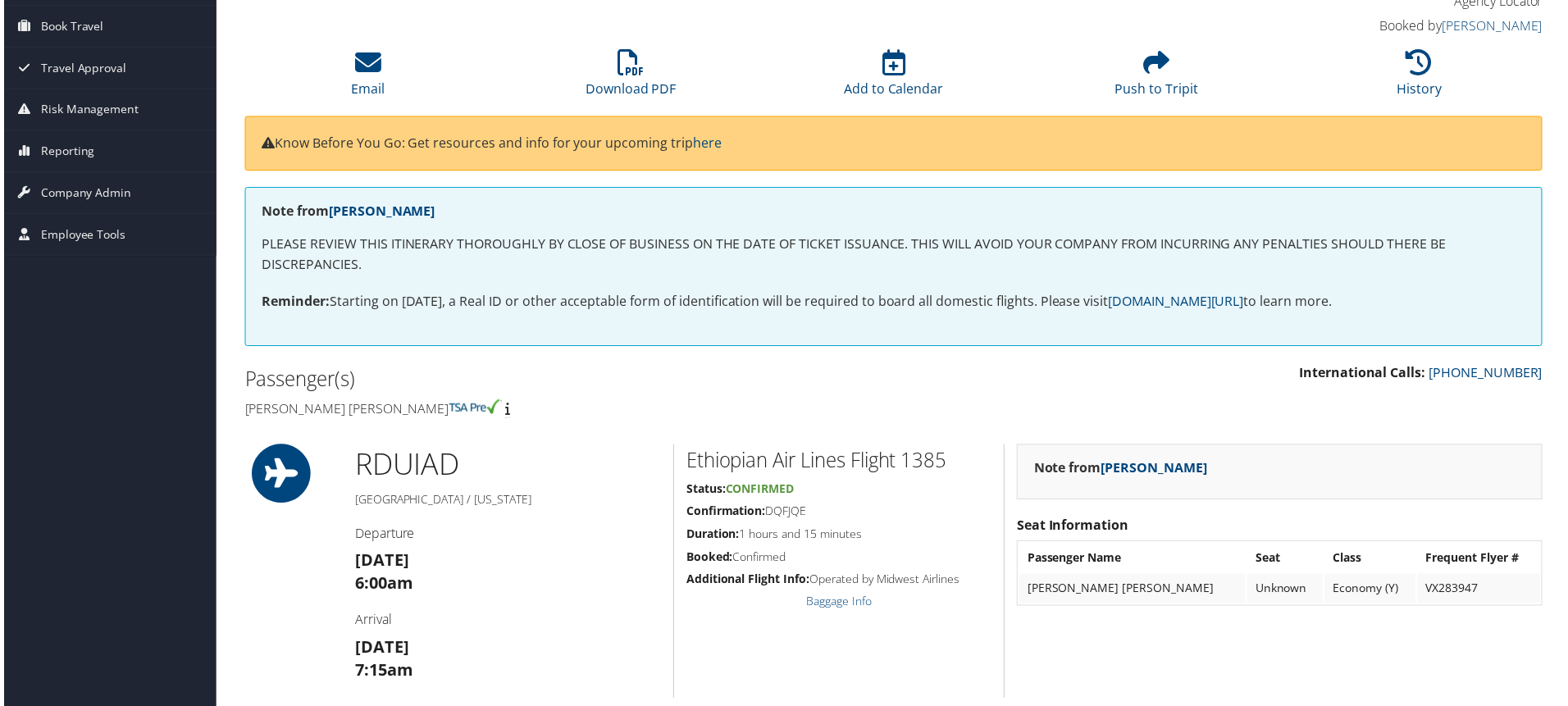
scroll to position [119, 0]
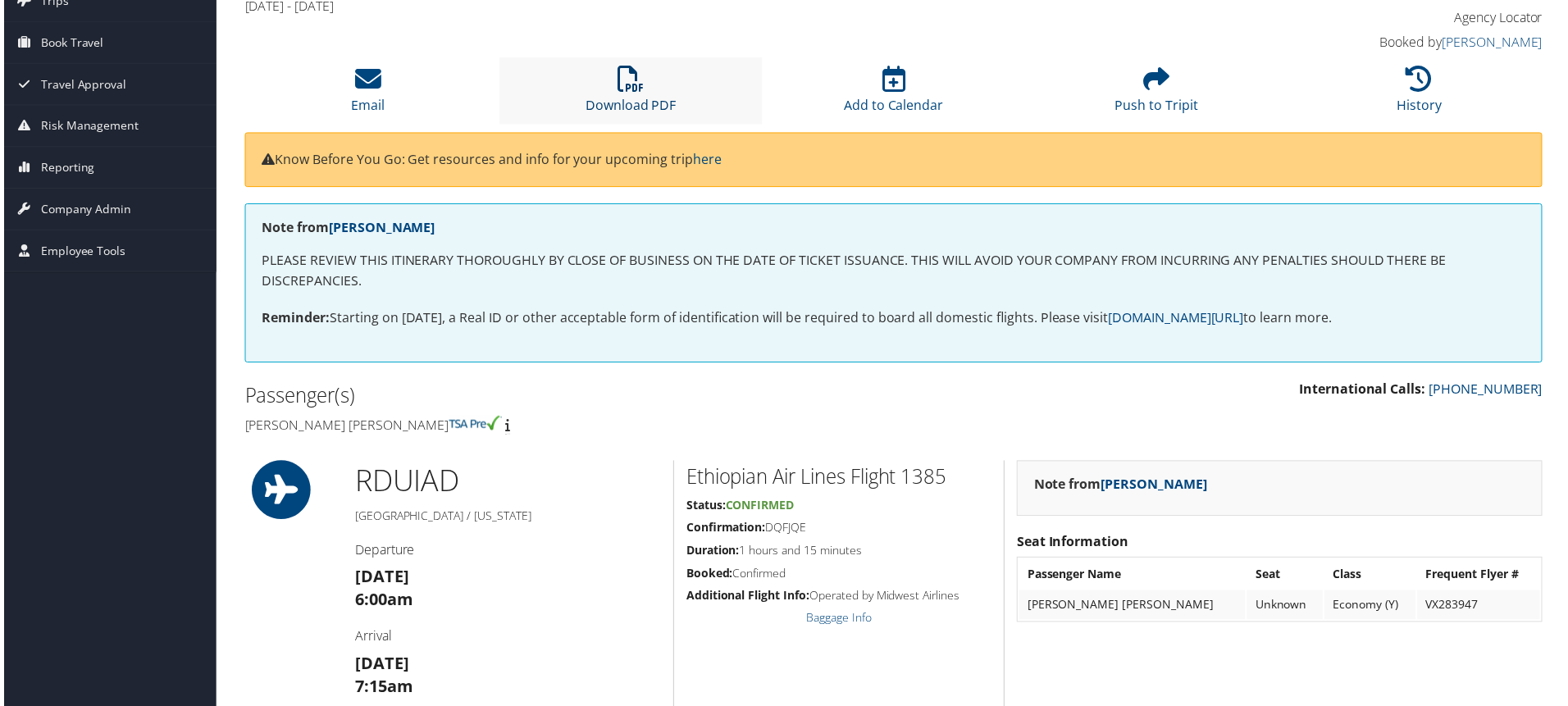
click at [637, 88] on icon at bounding box center [630, 79] width 26 height 26
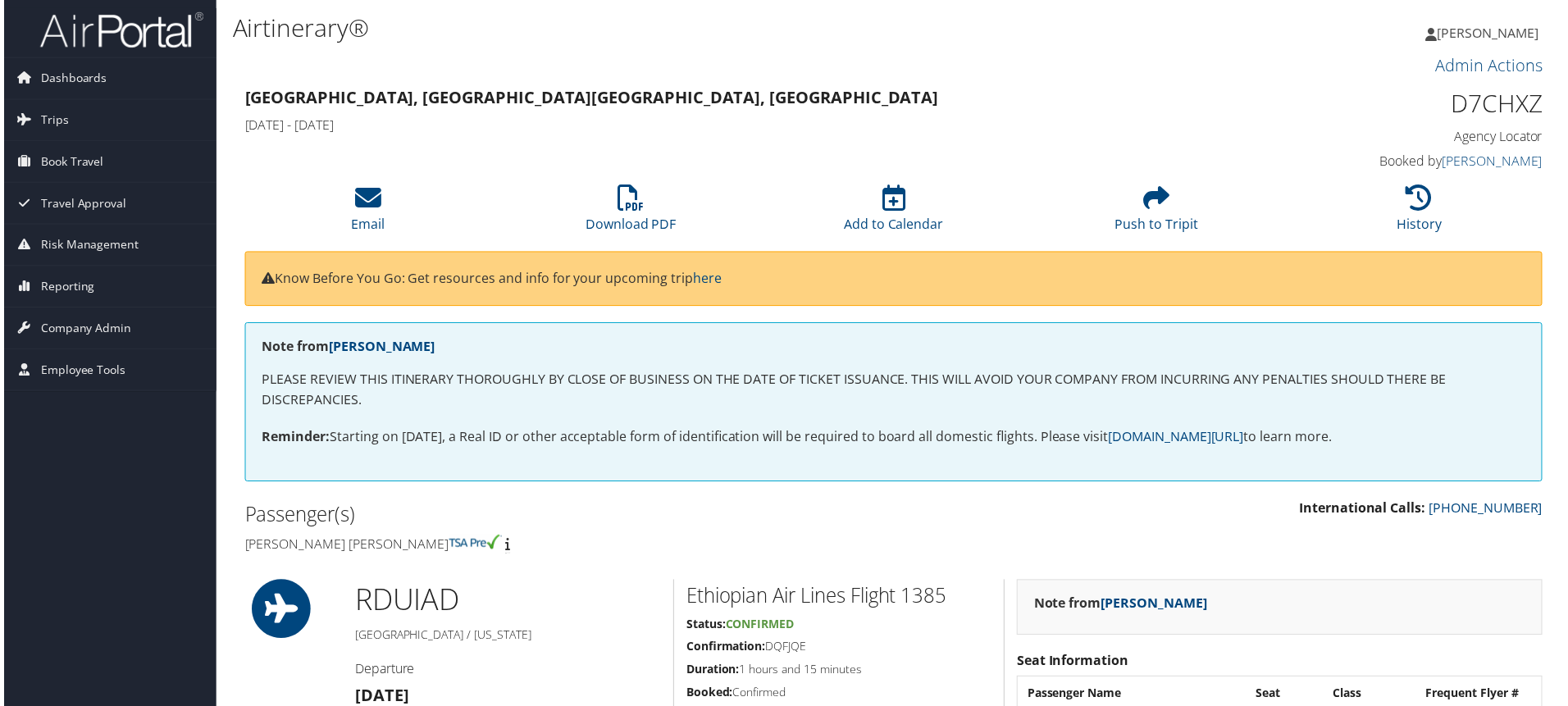
click at [859, 23] on h1 "Airtinerary®" at bounding box center [672, 28] width 886 height 34
click at [1429, 206] on li "History" at bounding box center [1422, 211] width 264 height 67
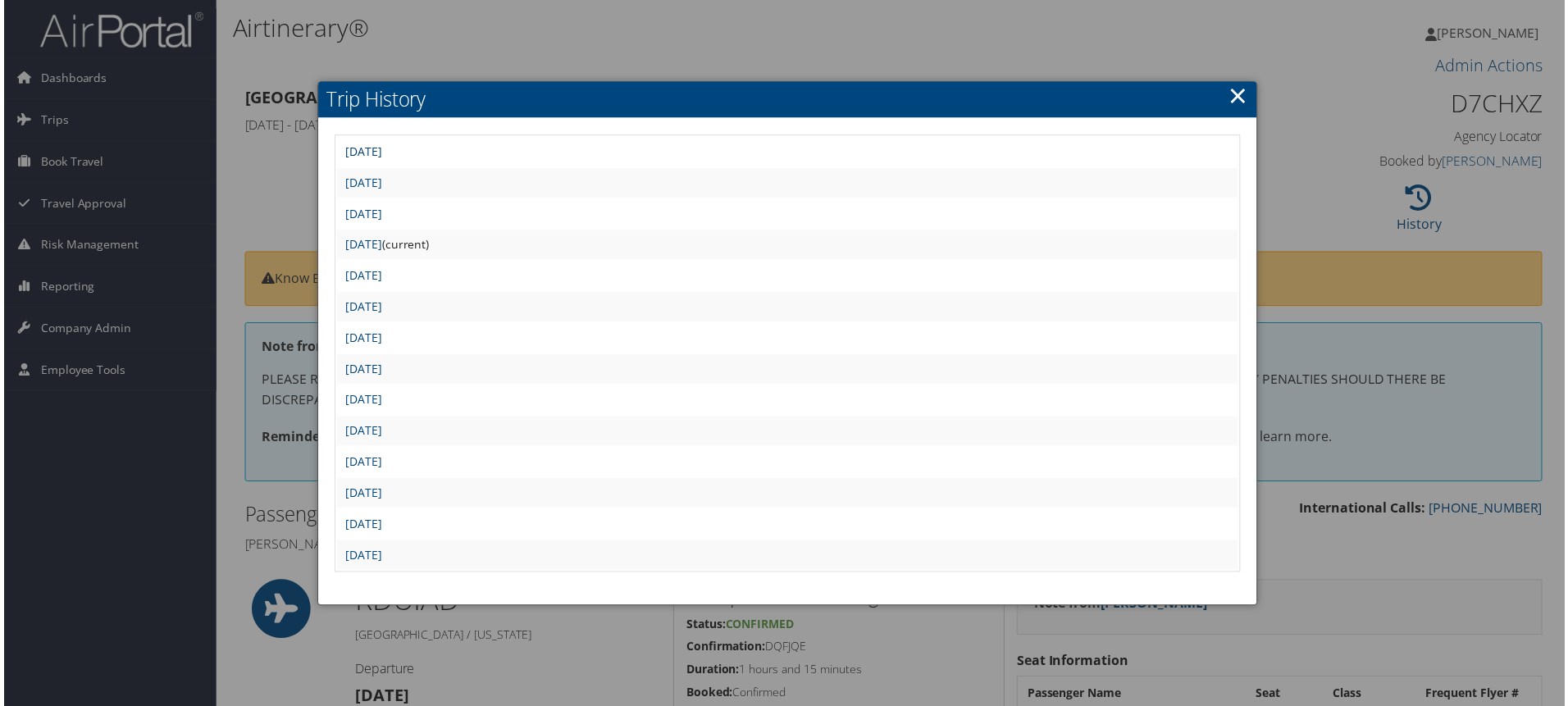
click at [380, 152] on link "Fri Sep 5 14:50:52 MDT 2025" at bounding box center [361, 152] width 37 height 16
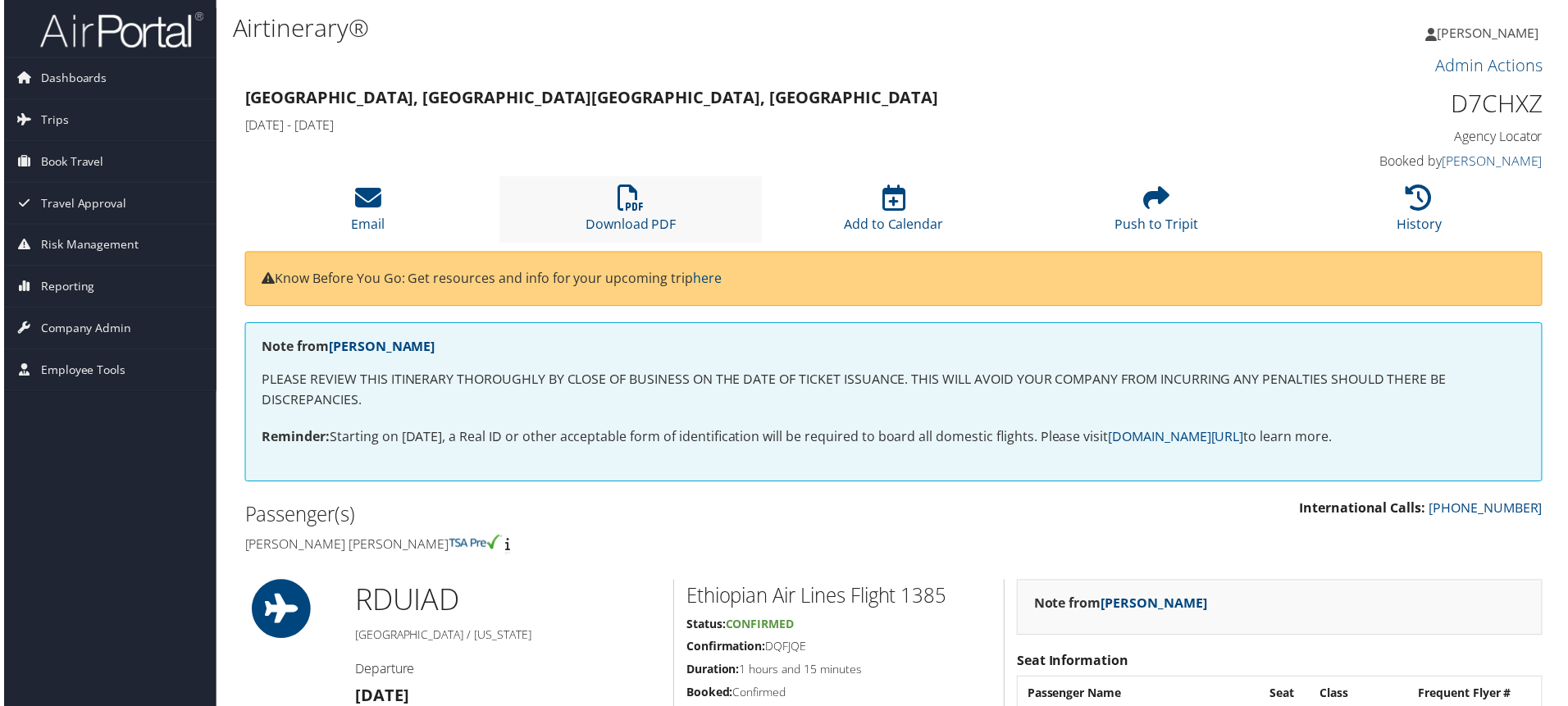
click at [611, 208] on li "Download PDF" at bounding box center [630, 211] width 264 height 67
